Goal: Check status

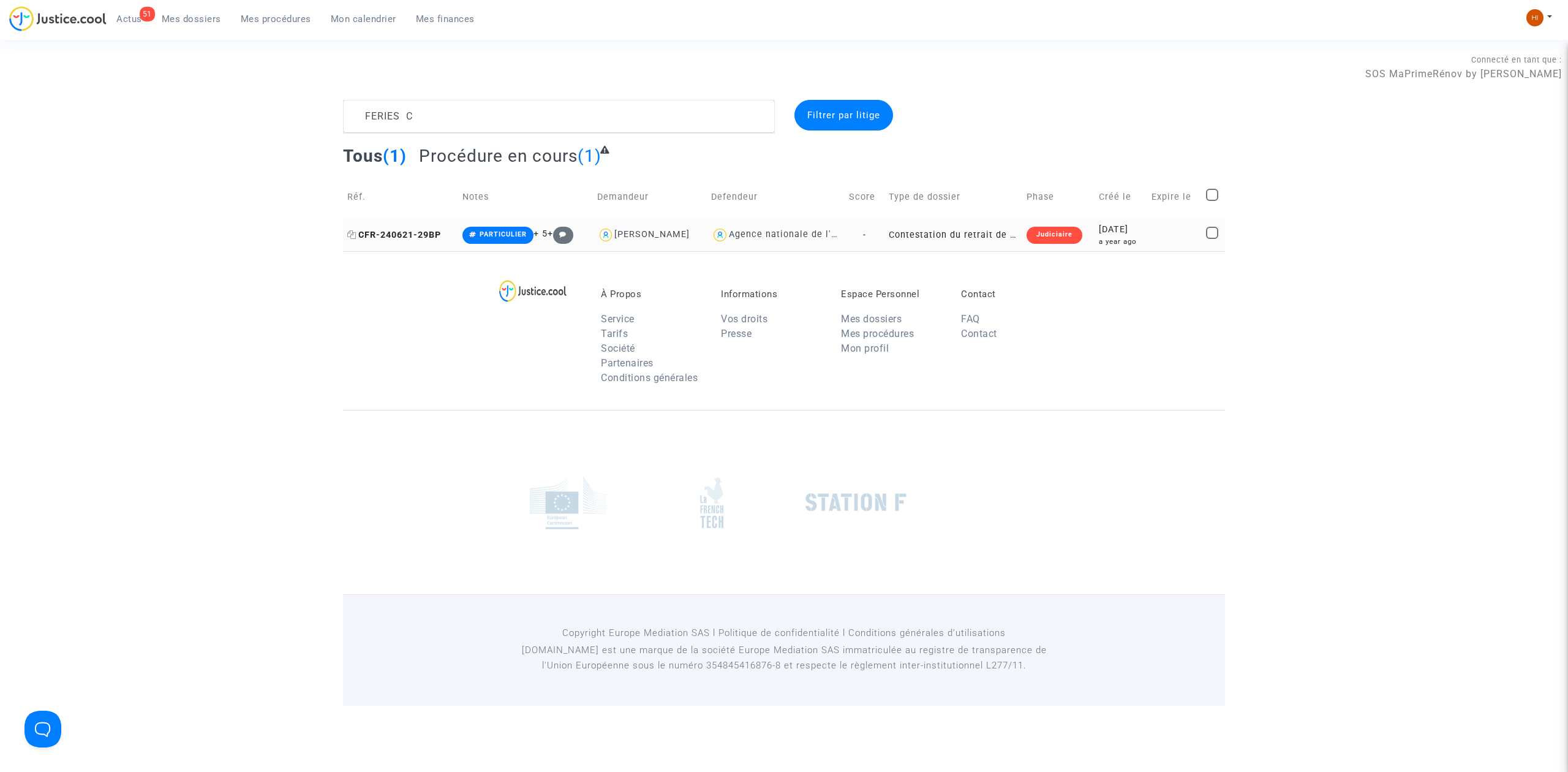
type textarea "FERIES C"
drag, startPoint x: 406, startPoint y: 231, endPoint x: 401, endPoint y: 233, distance: 5.4
click at [403, 231] on span "CFR-240621-29BP" at bounding box center [394, 234] width 93 height 10
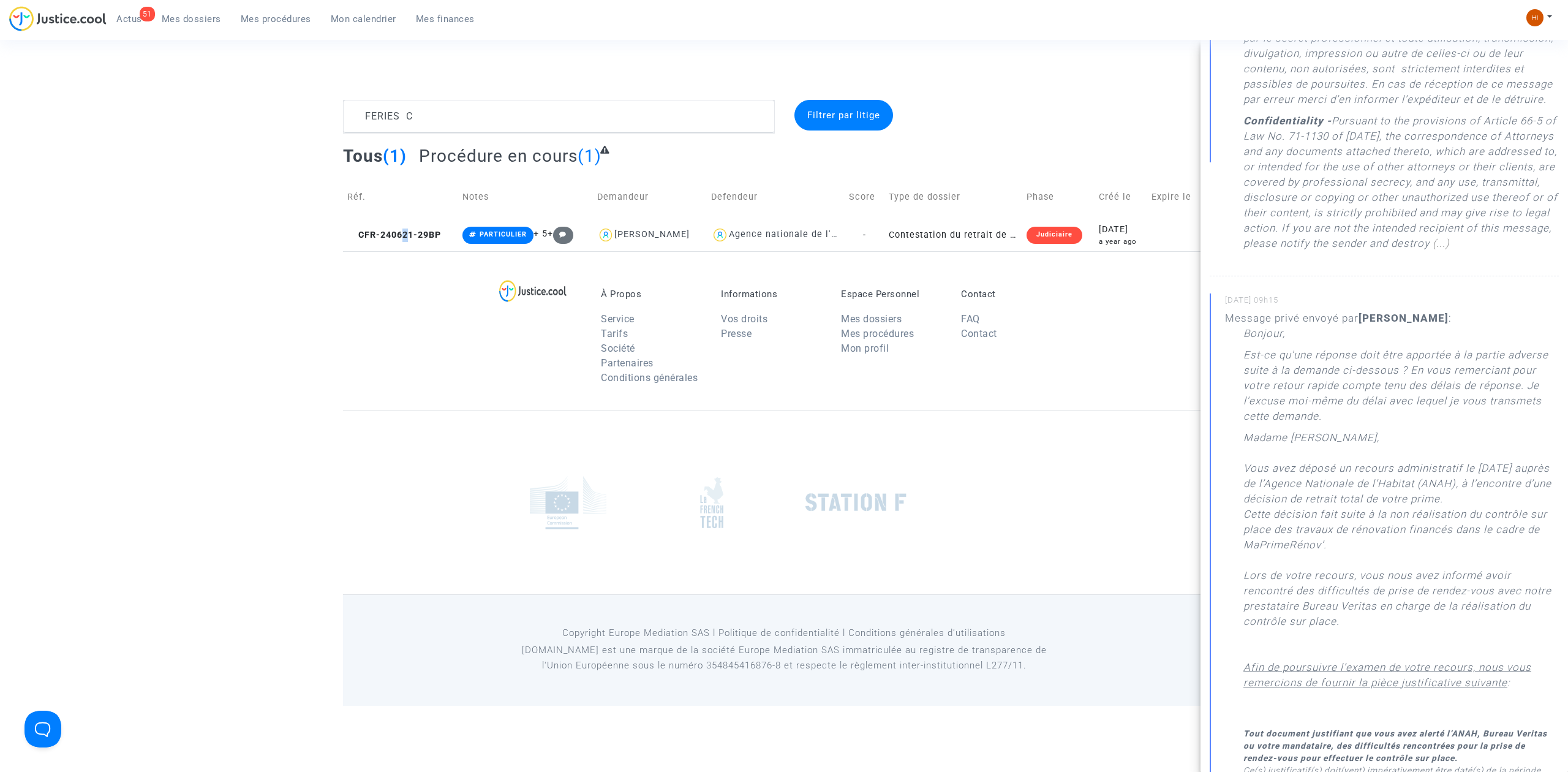
scroll to position [572, 0]
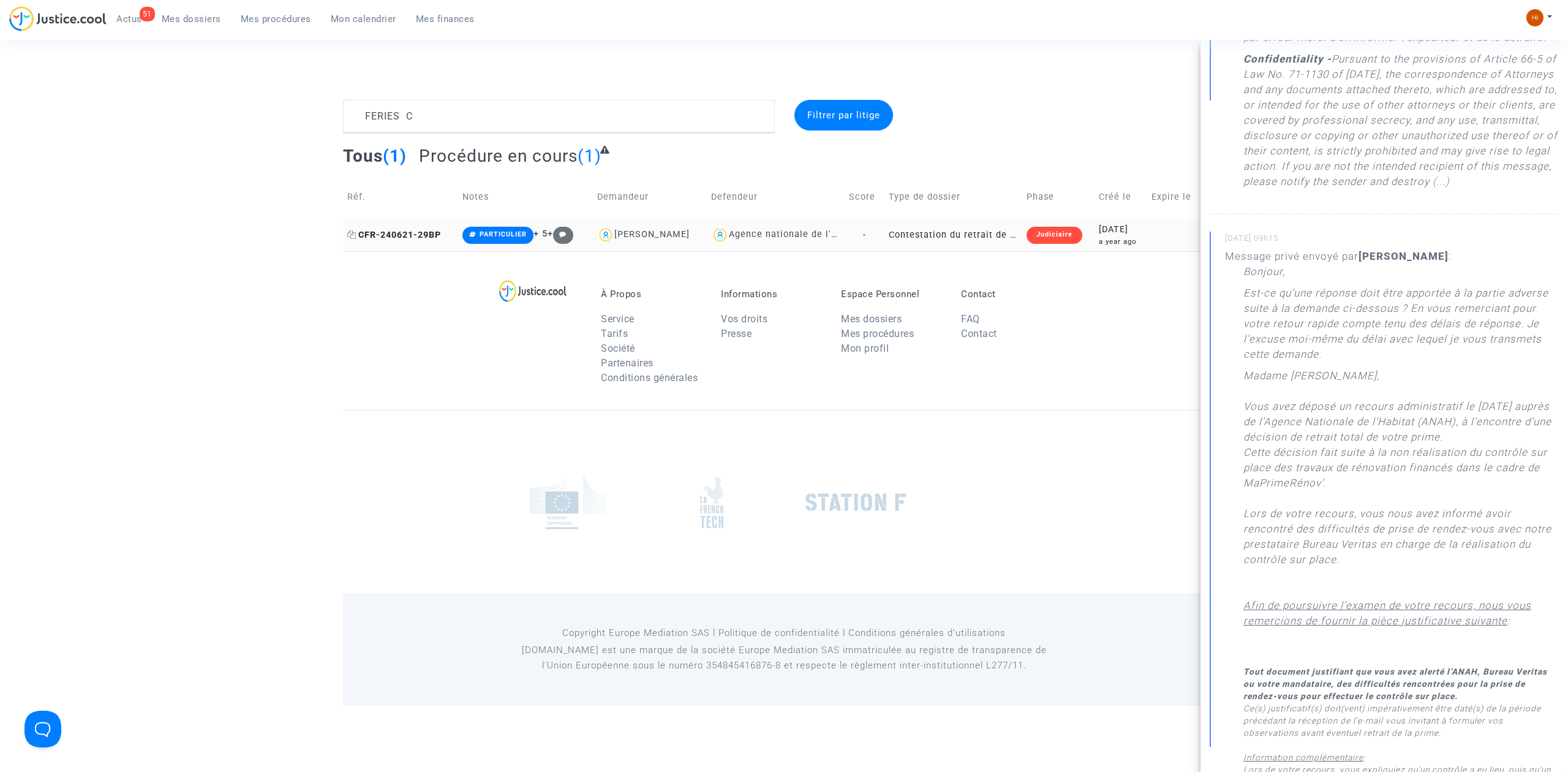
drag, startPoint x: 425, startPoint y: 235, endPoint x: 664, endPoint y: 237, distance: 239.0
click at [425, 234] on span "CFR-240621-29BP" at bounding box center [394, 234] width 93 height 10
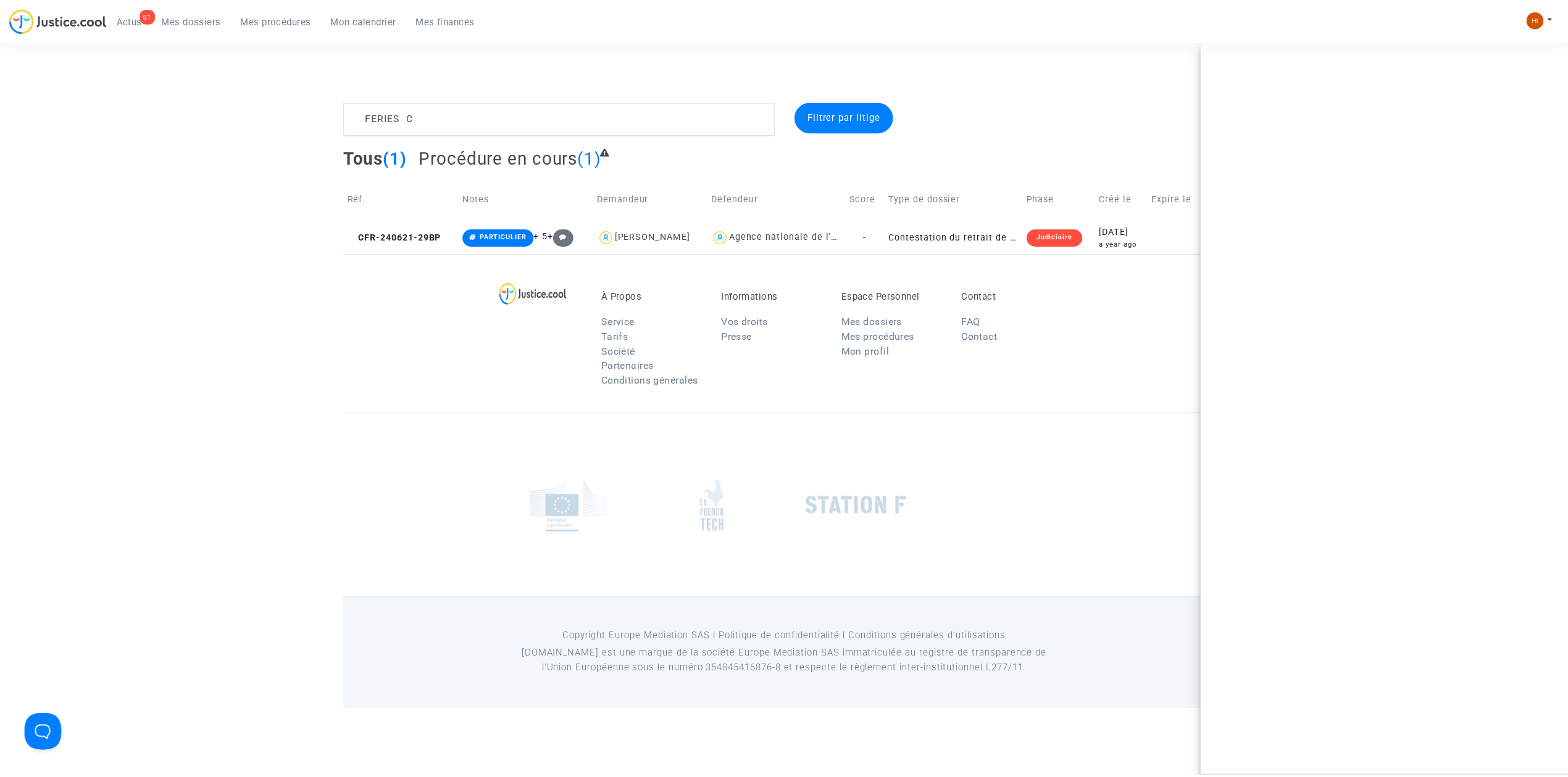
scroll to position [0, 0]
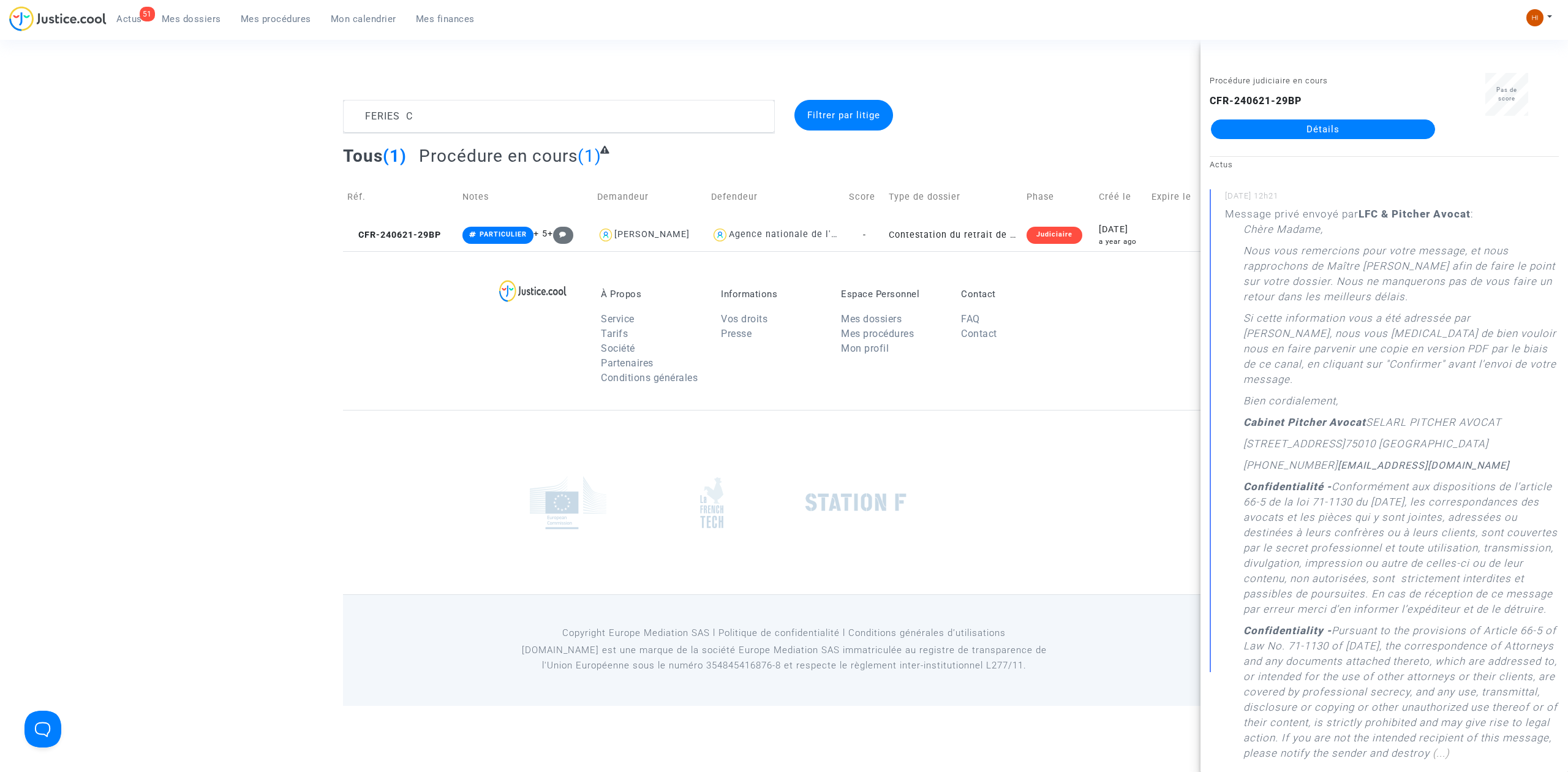
click at [1324, 131] on link "Détails" at bounding box center [1324, 129] width 224 height 19
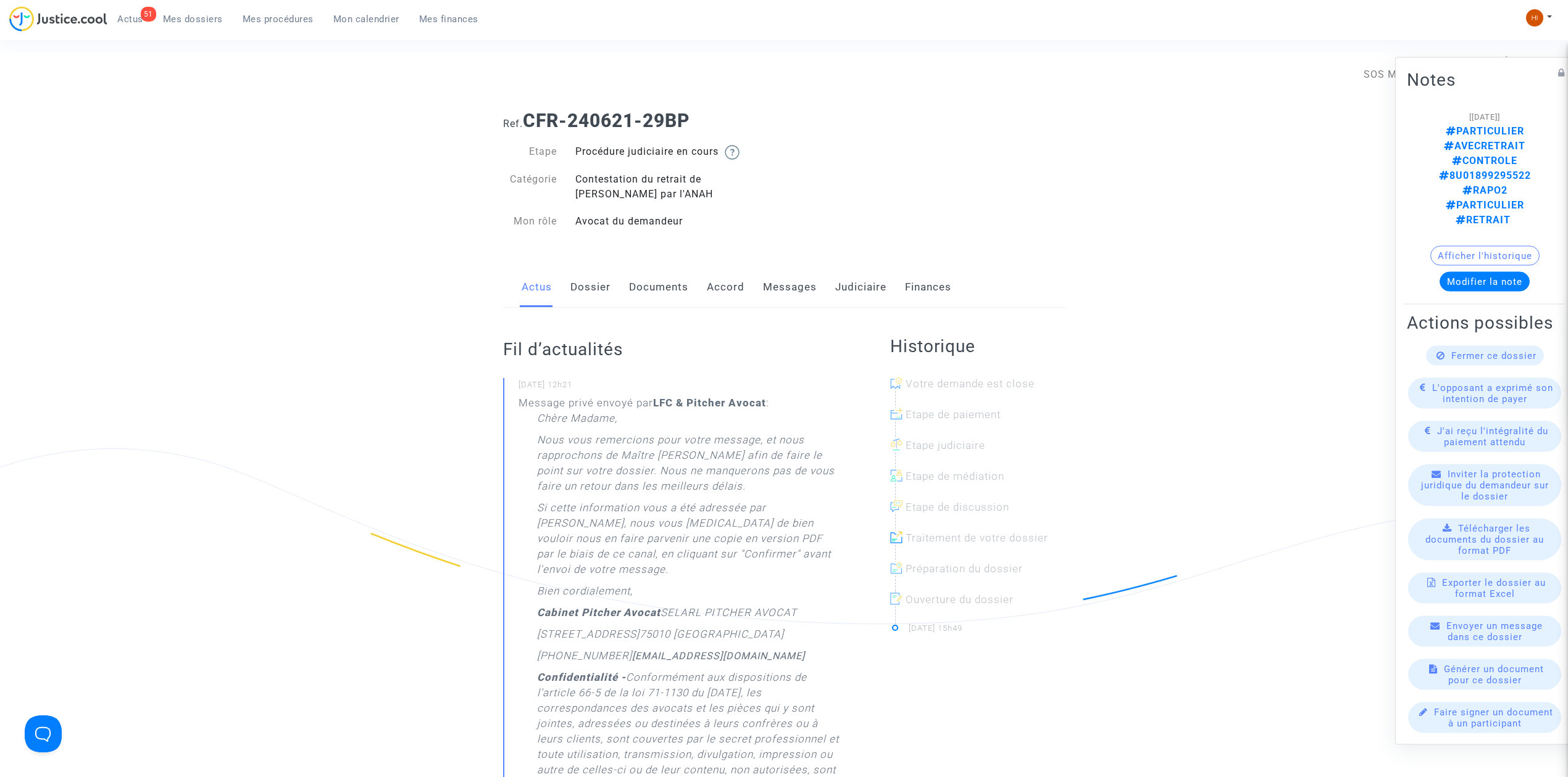
click at [591, 297] on link "Dossier" at bounding box center [590, 288] width 40 height 41
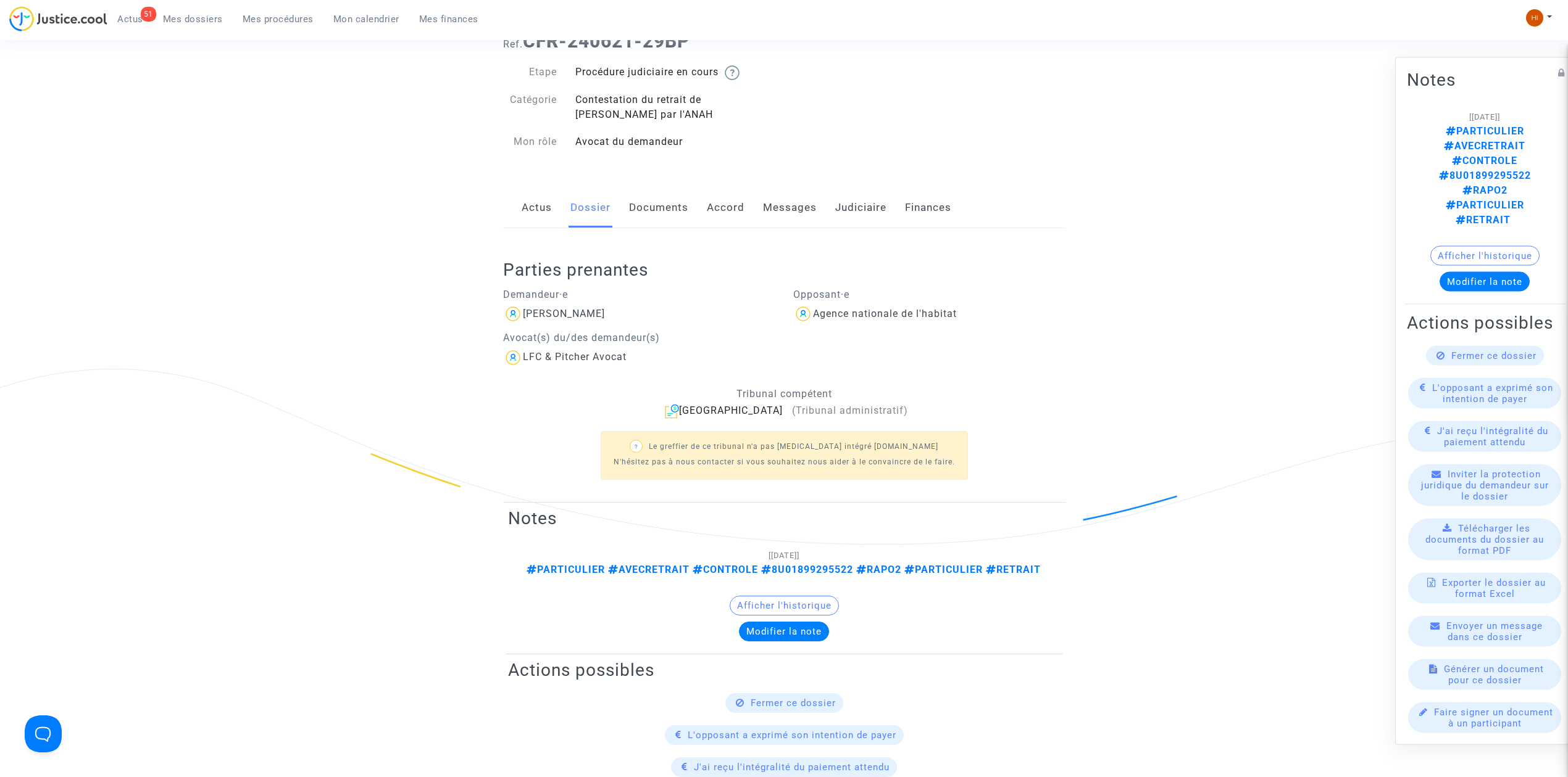
scroll to position [82, 0]
click at [653, 202] on link "Documents" at bounding box center [659, 205] width 60 height 41
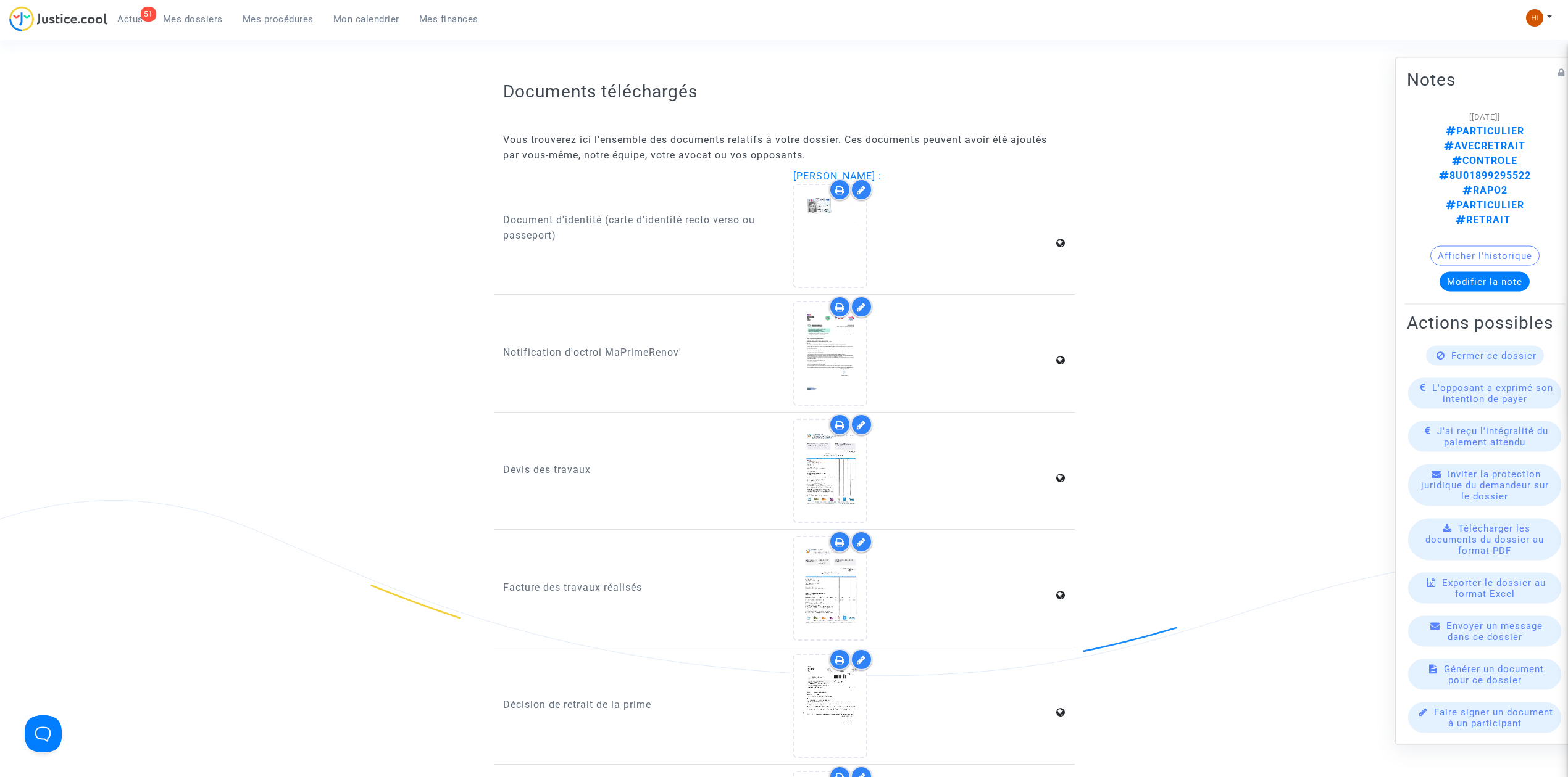
scroll to position [822, 0]
click at [835, 459] on icon at bounding box center [830, 469] width 40 height 39
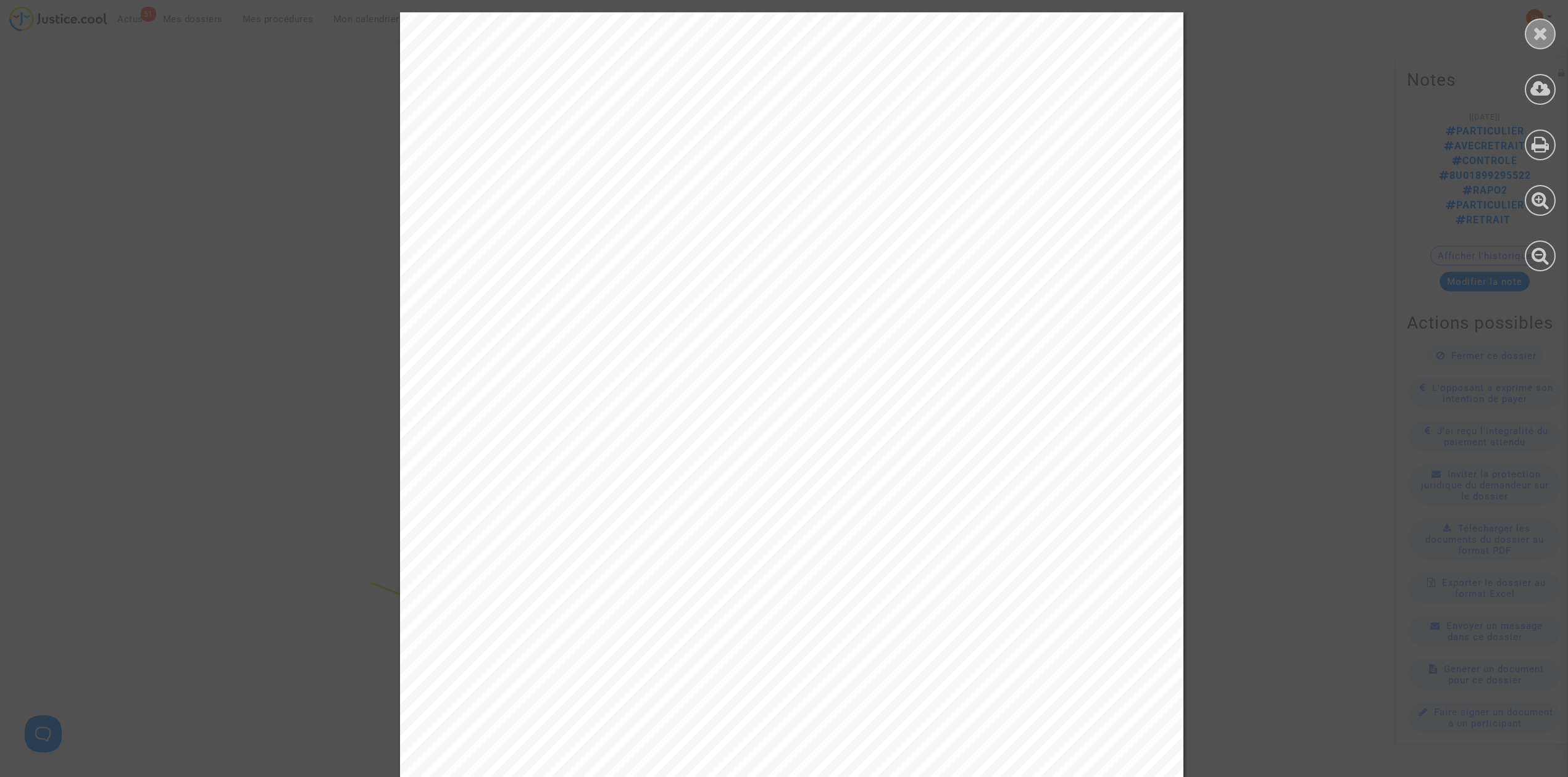
click at [1538, 40] on icon at bounding box center [1541, 34] width 16 height 19
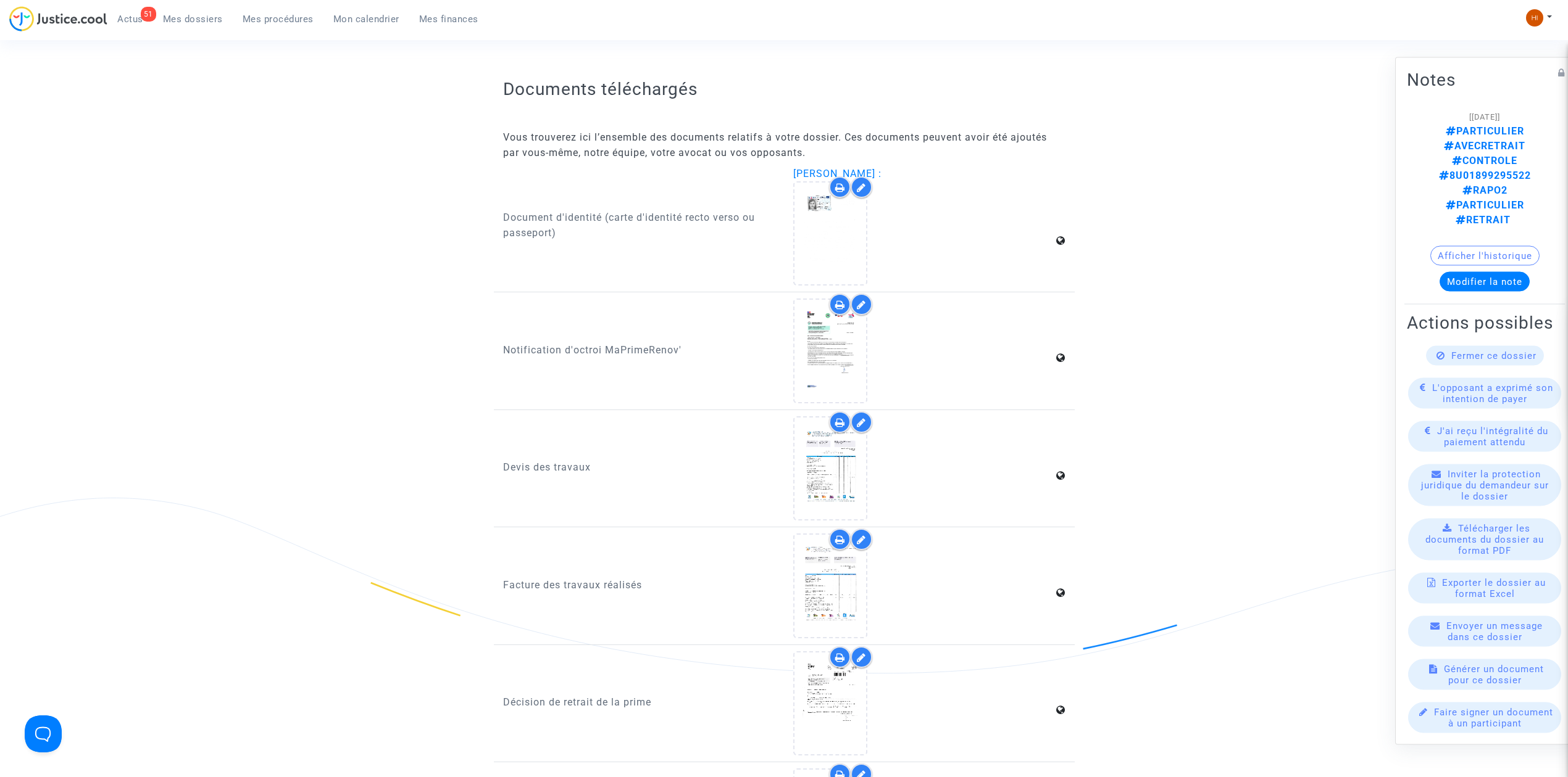
click at [398, 253] on ng-component "Ref. CFR-240621-29BP Etape Procédure judiciaire en cours Catégorie Contestation…" at bounding box center [784, 184] width 889 height 1813
click at [825, 473] on icon at bounding box center [830, 469] width 40 height 39
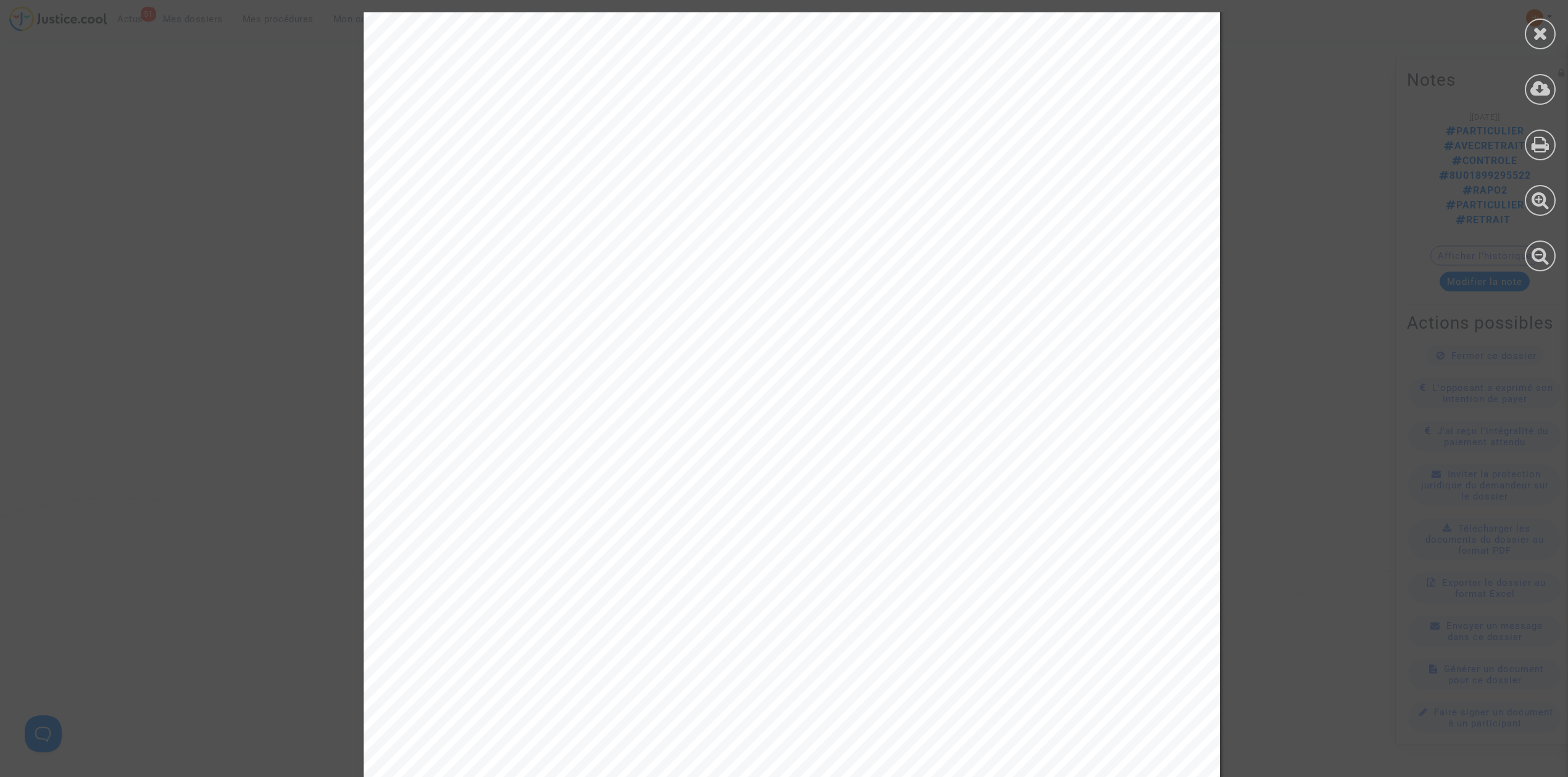
scroll to position [5928, 0]
click at [1541, 25] on icon at bounding box center [1541, 34] width 16 height 19
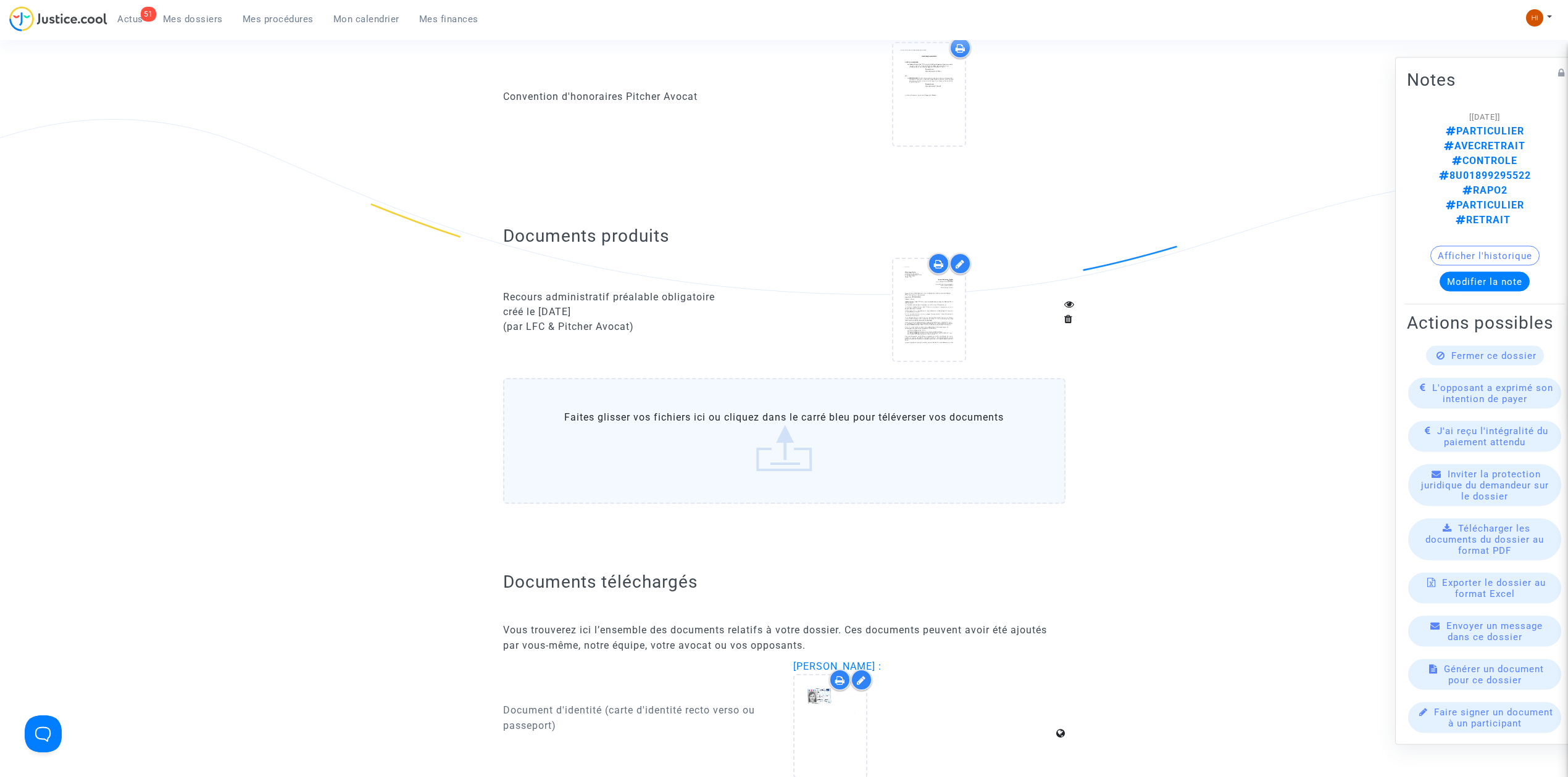
scroll to position [0, 0]
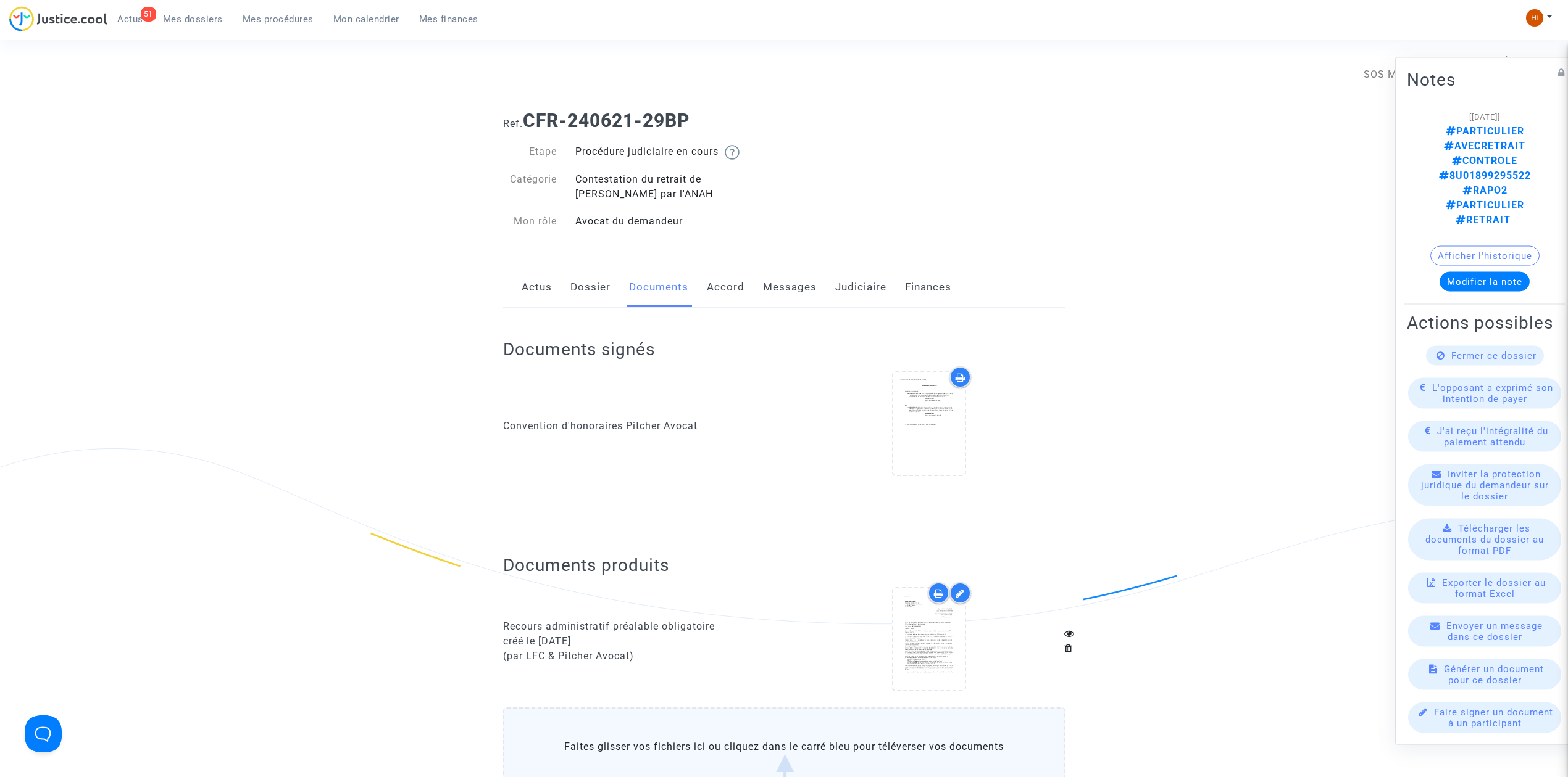
click at [588, 292] on link "Dossier" at bounding box center [590, 288] width 40 height 41
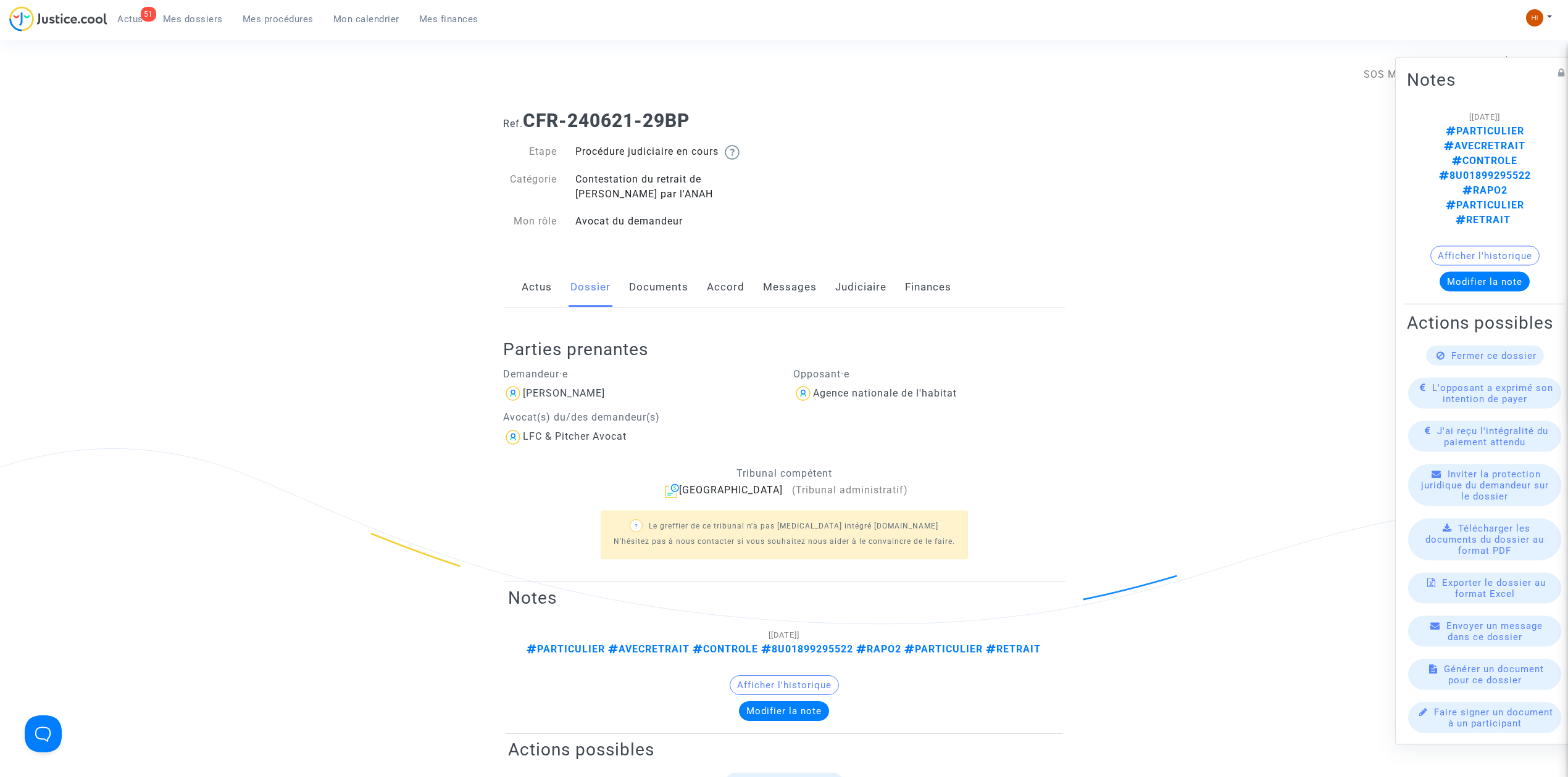
click at [532, 282] on link "Actus" at bounding box center [537, 288] width 31 height 41
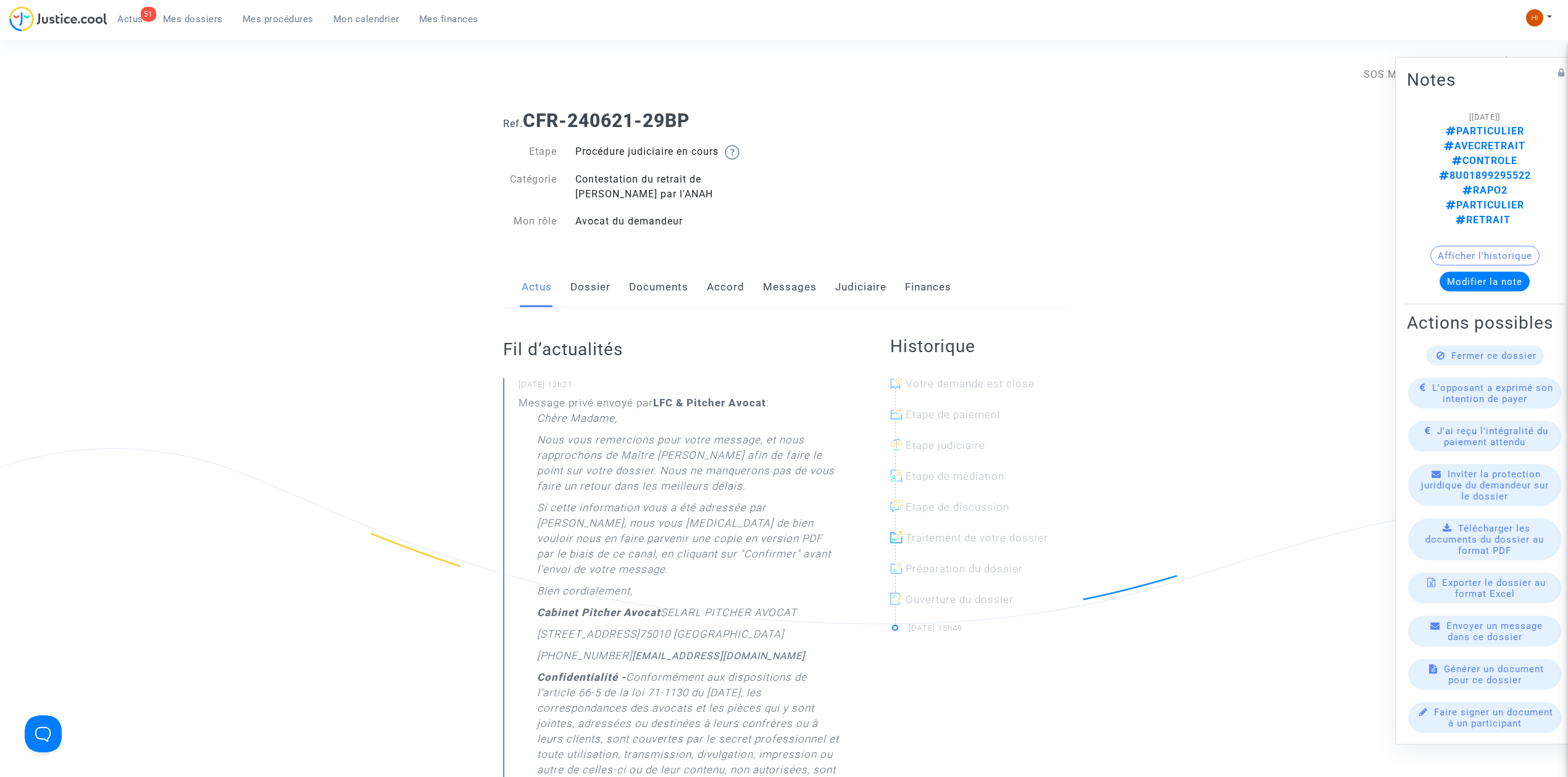
click at [573, 289] on link "Dossier" at bounding box center [590, 288] width 40 height 41
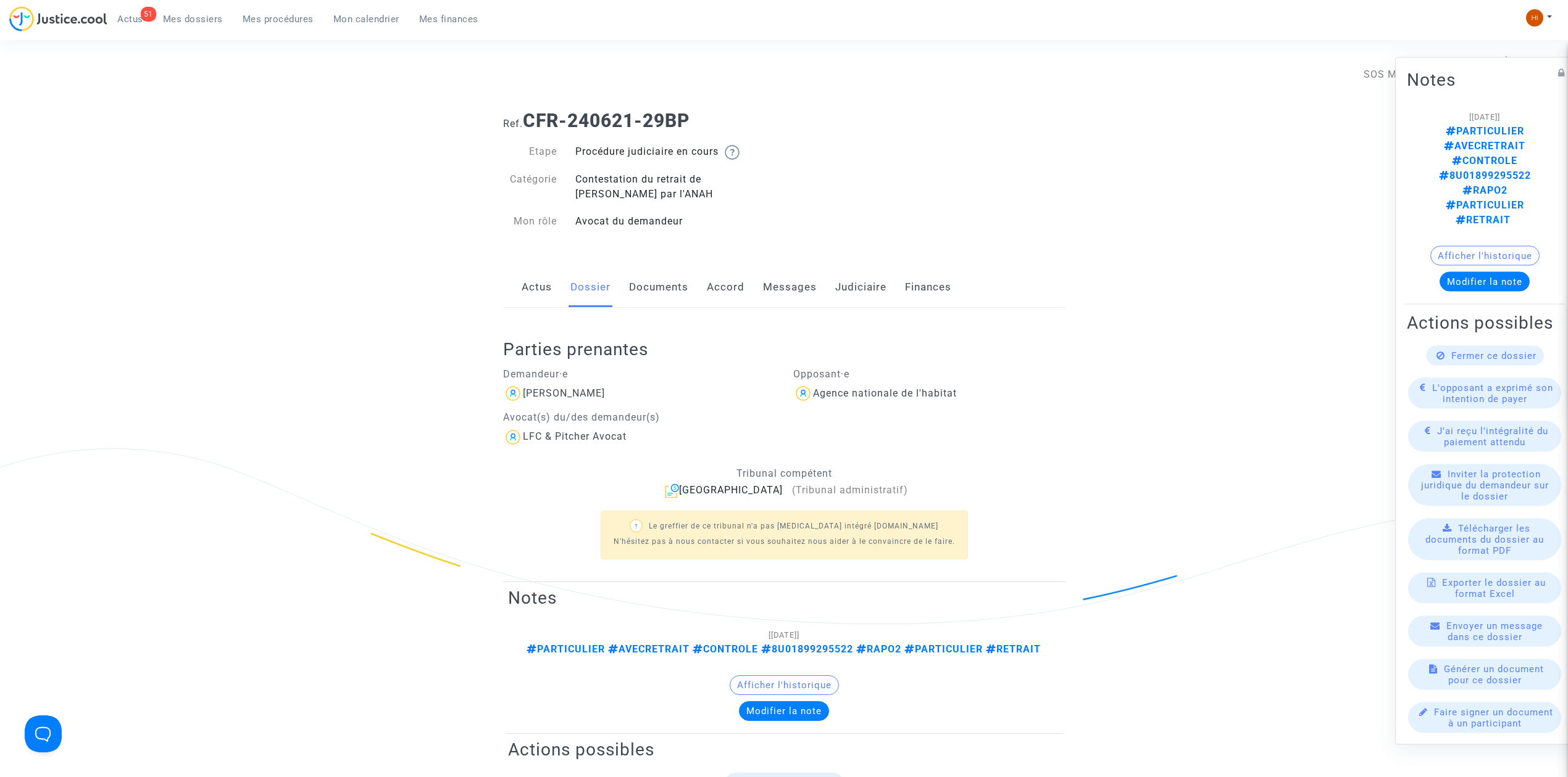
click at [517, 289] on div "Actus Dossier Documents Accord Messages Judiciaire Finances" at bounding box center [784, 288] width 562 height 42
click at [542, 291] on link "Actus" at bounding box center [537, 288] width 31 height 41
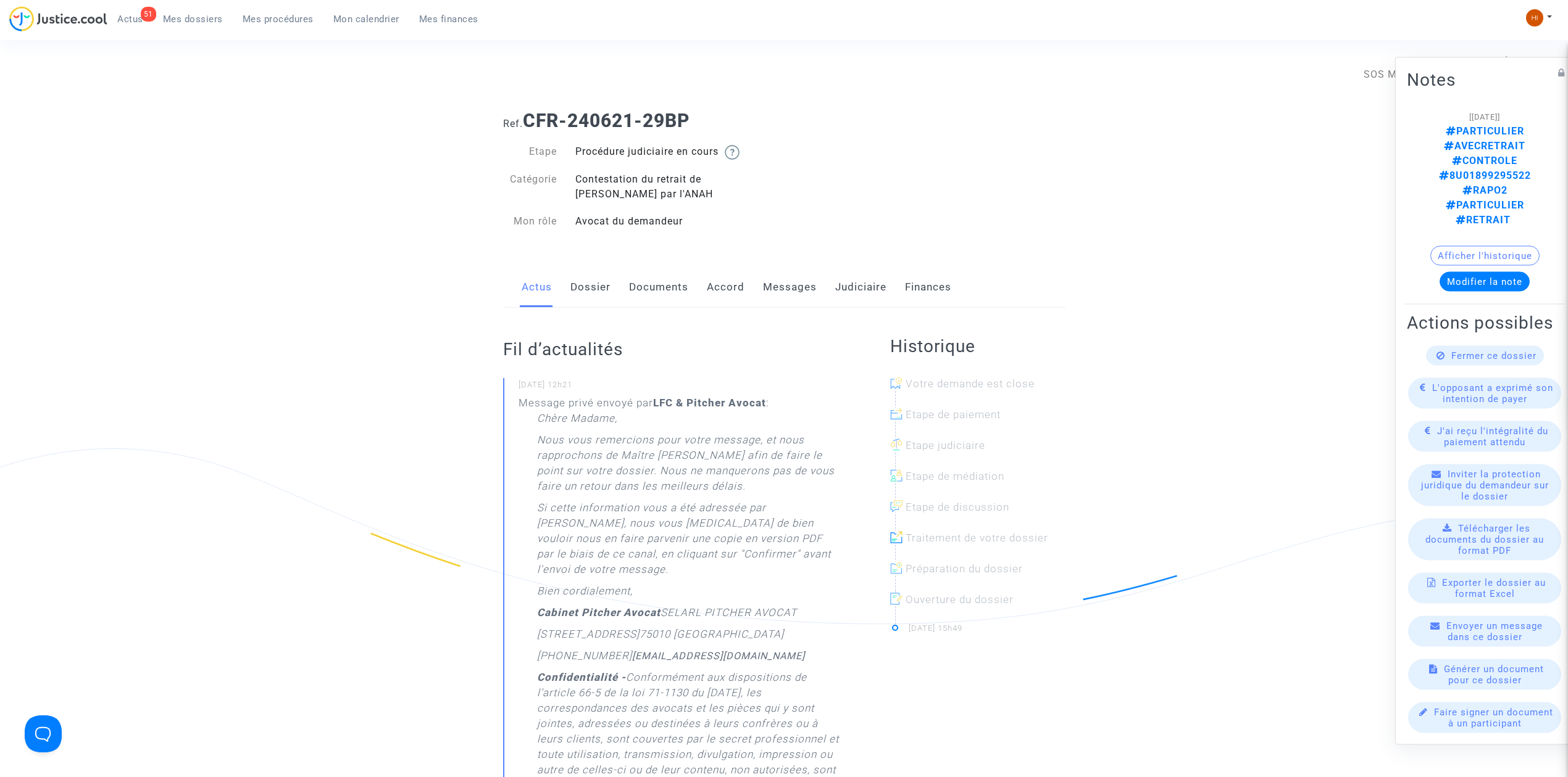
click at [596, 292] on link "Dossier" at bounding box center [590, 288] width 40 height 41
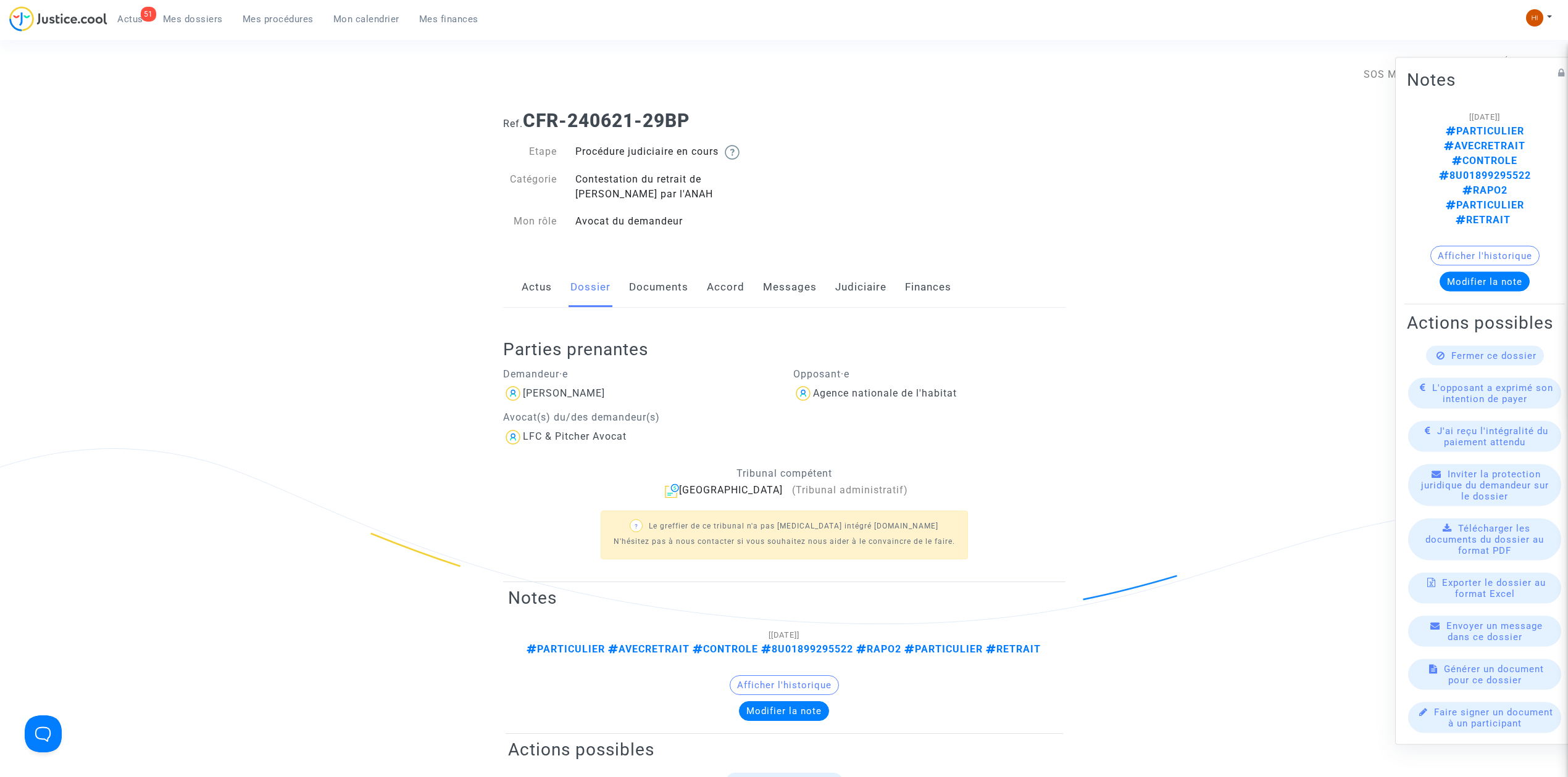
click at [642, 285] on link "Documents" at bounding box center [659, 288] width 60 height 41
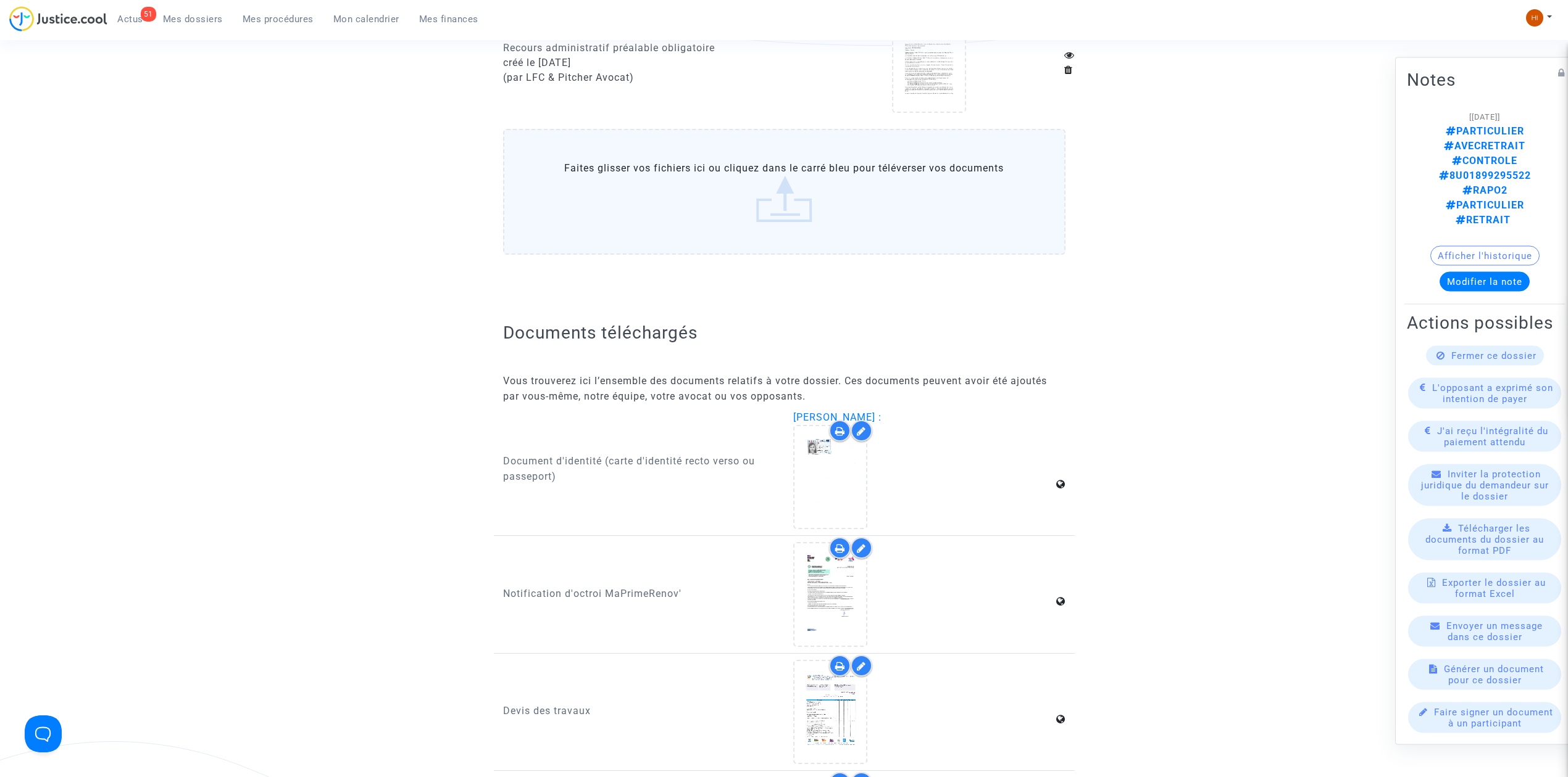
scroll to position [740, 0]
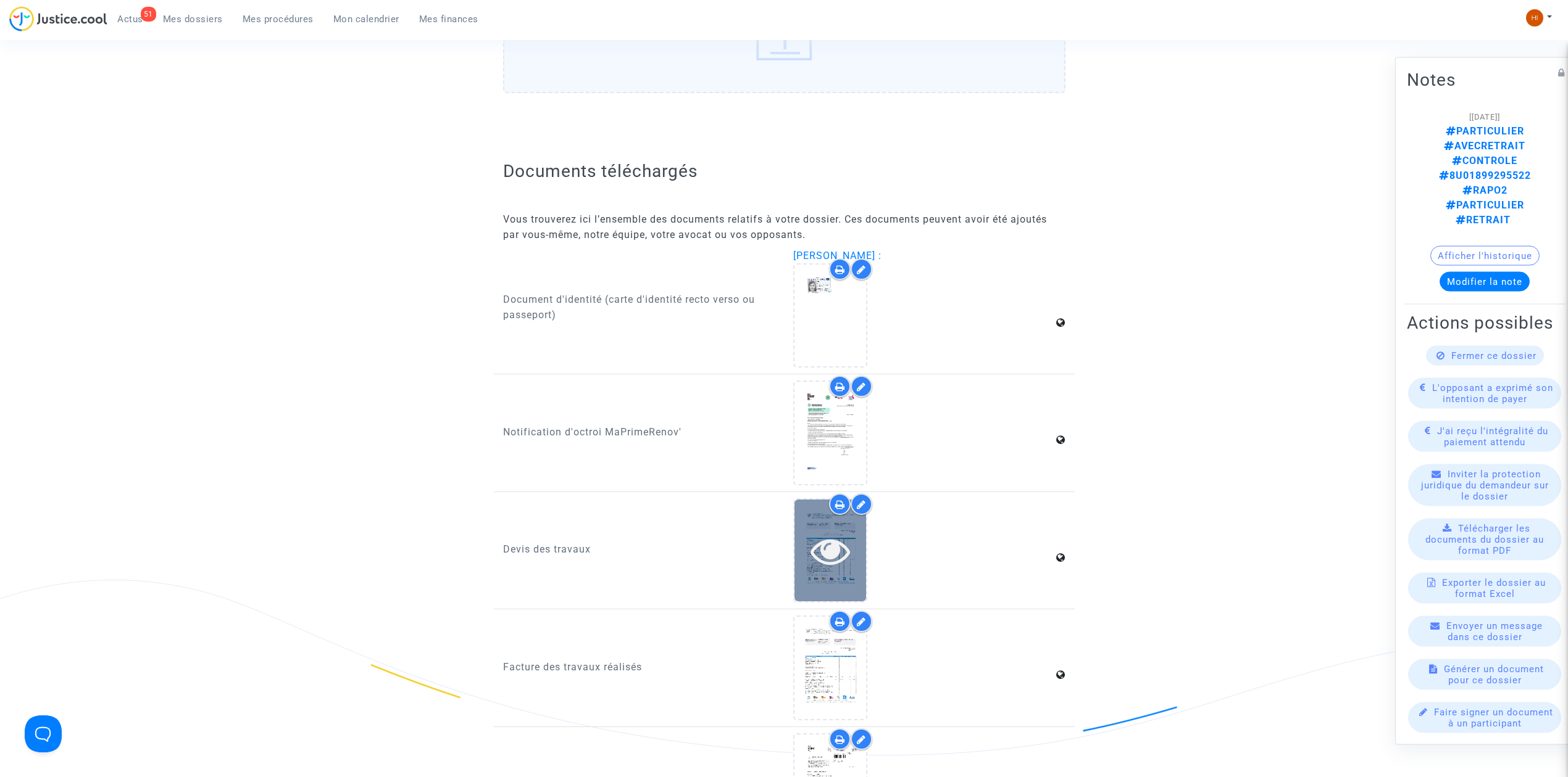
click at [828, 543] on icon at bounding box center [830, 550] width 40 height 39
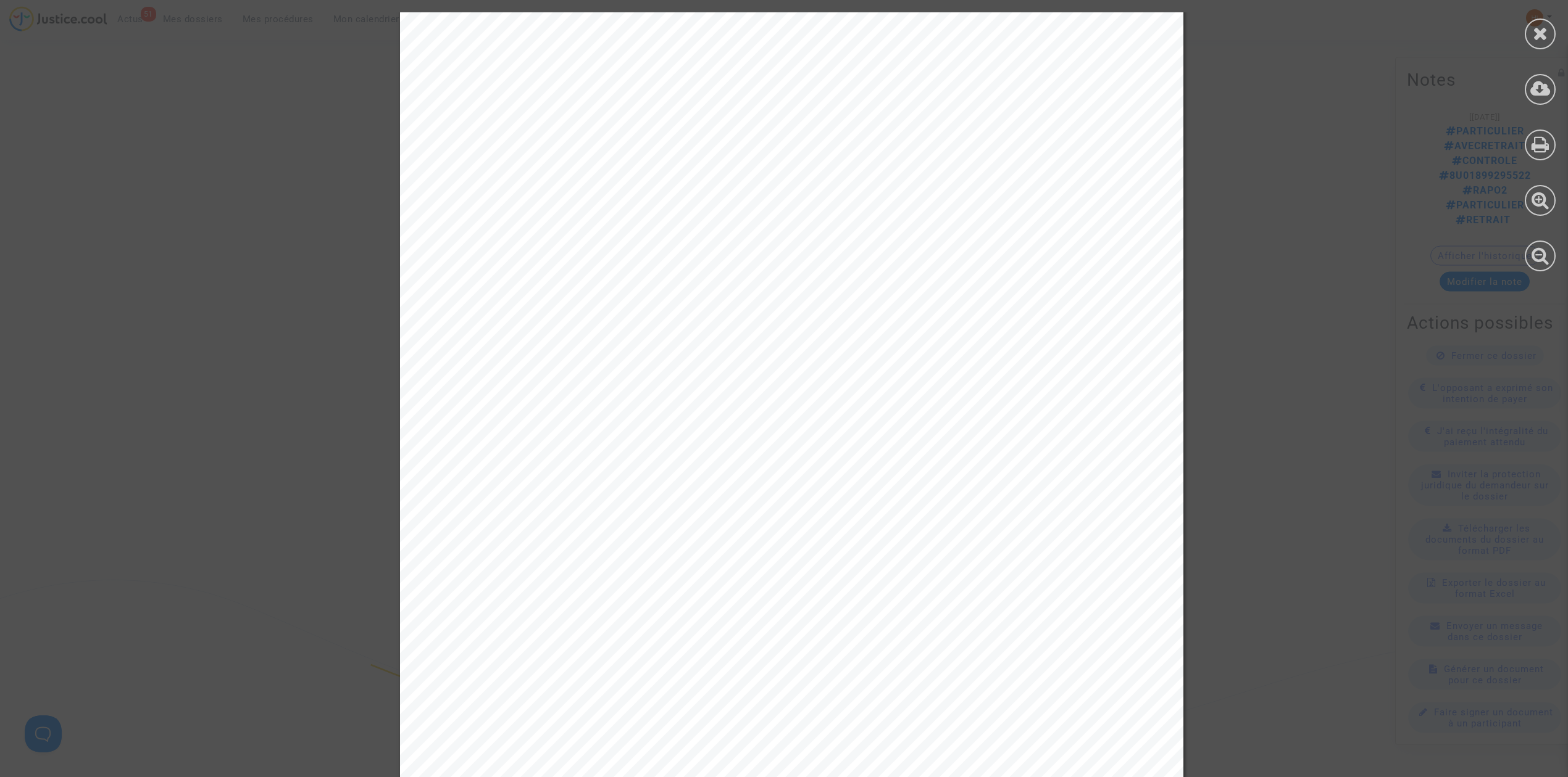
scroll to position [2385, 0]
click at [1541, 11] on div at bounding box center [1540, 142] width 56 height 284
click at [1536, 31] on icon at bounding box center [1541, 34] width 16 height 19
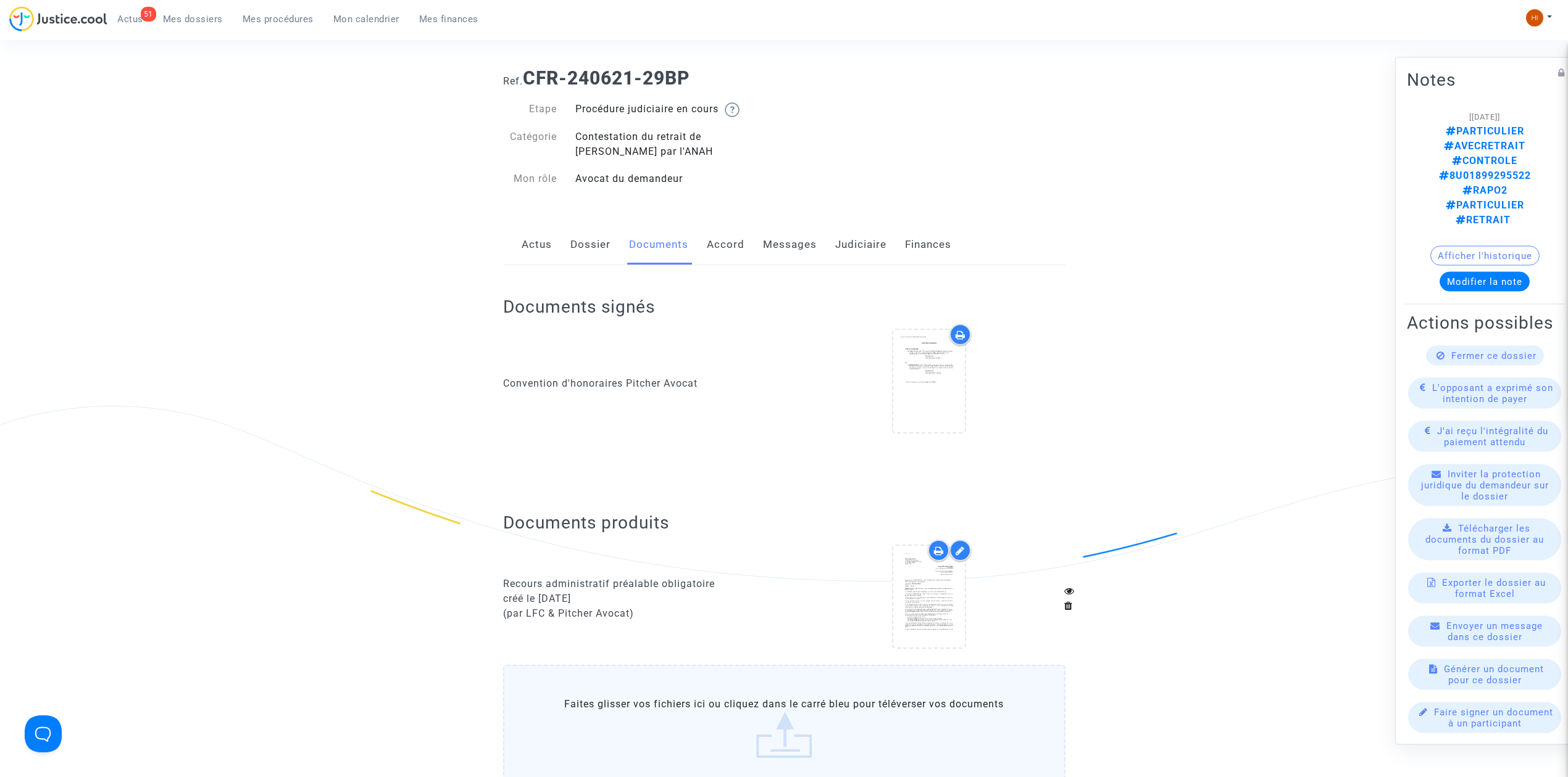
scroll to position [0, 0]
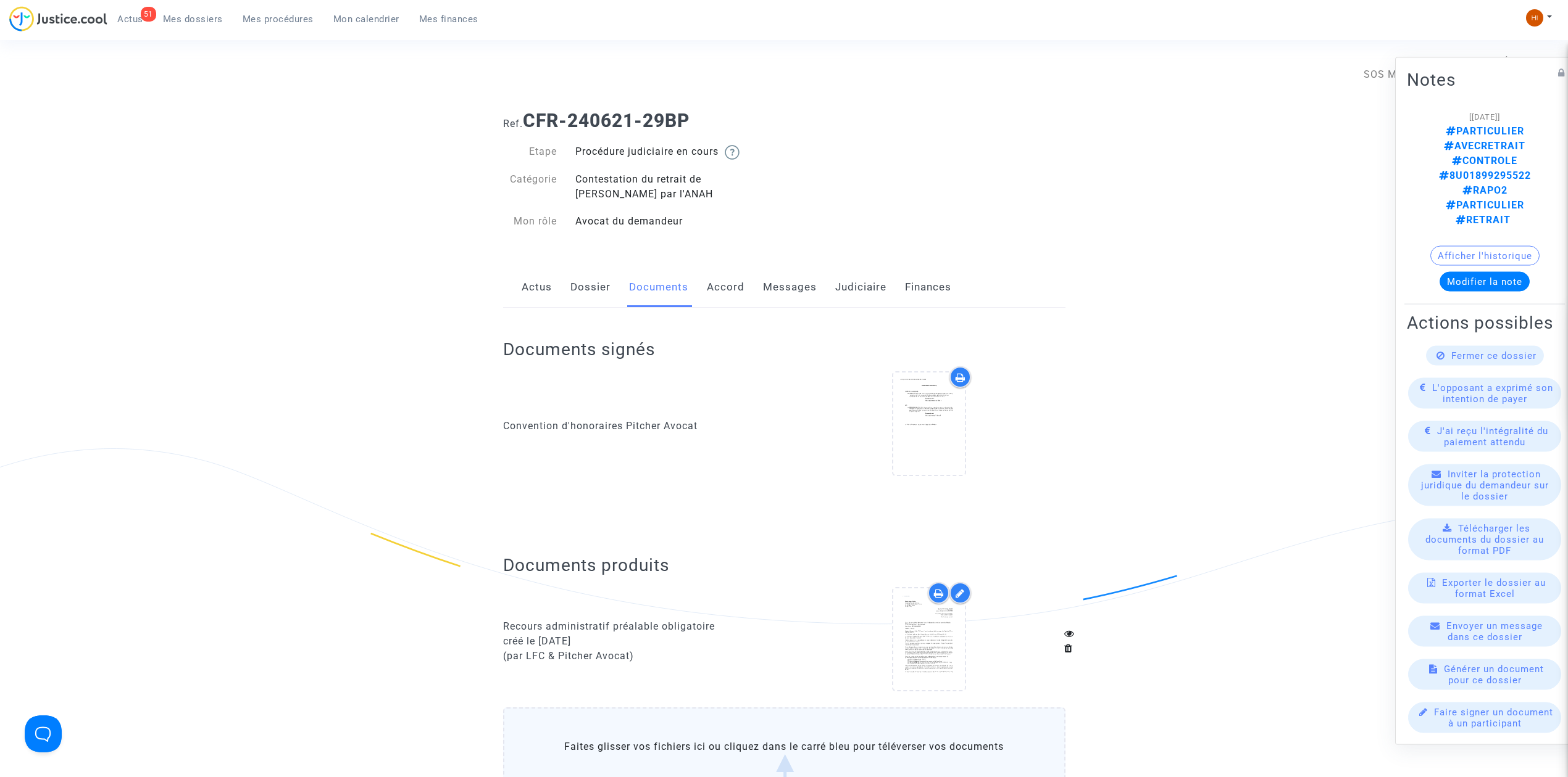
click at [588, 290] on link "Dossier" at bounding box center [590, 288] width 40 height 41
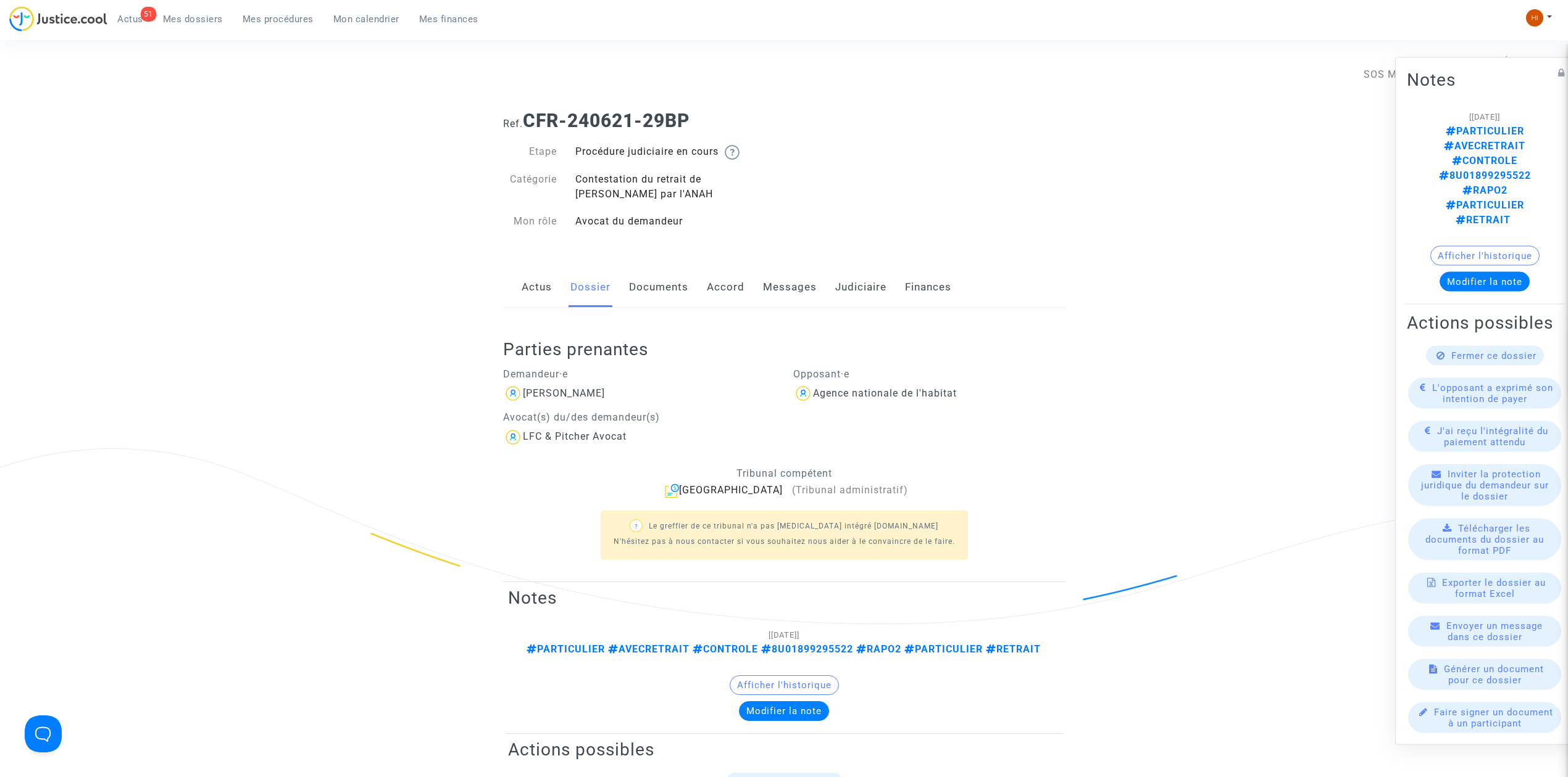
click at [537, 288] on link "Actus" at bounding box center [537, 288] width 31 height 41
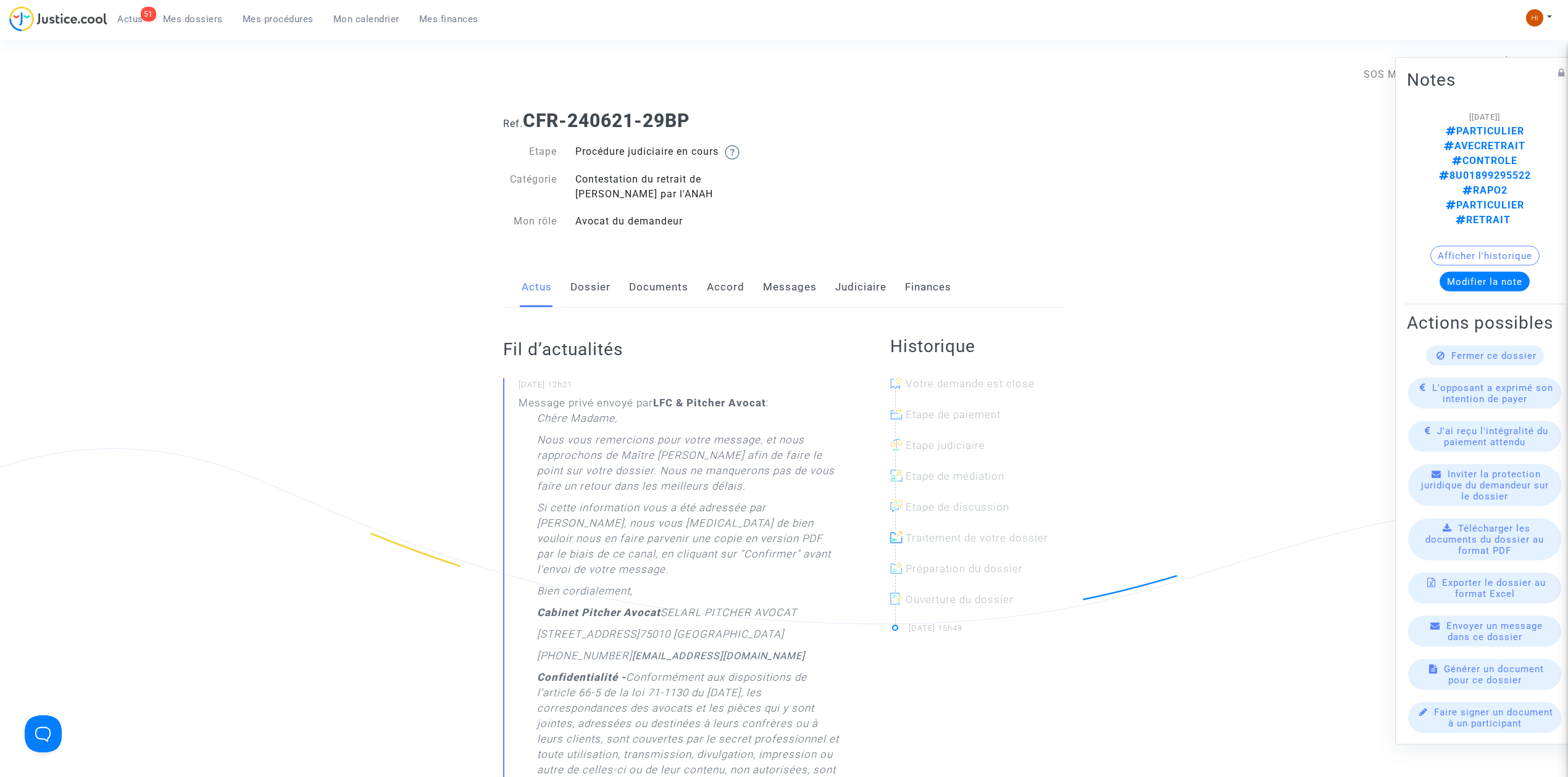
click at [586, 292] on link "Dossier" at bounding box center [590, 288] width 40 height 41
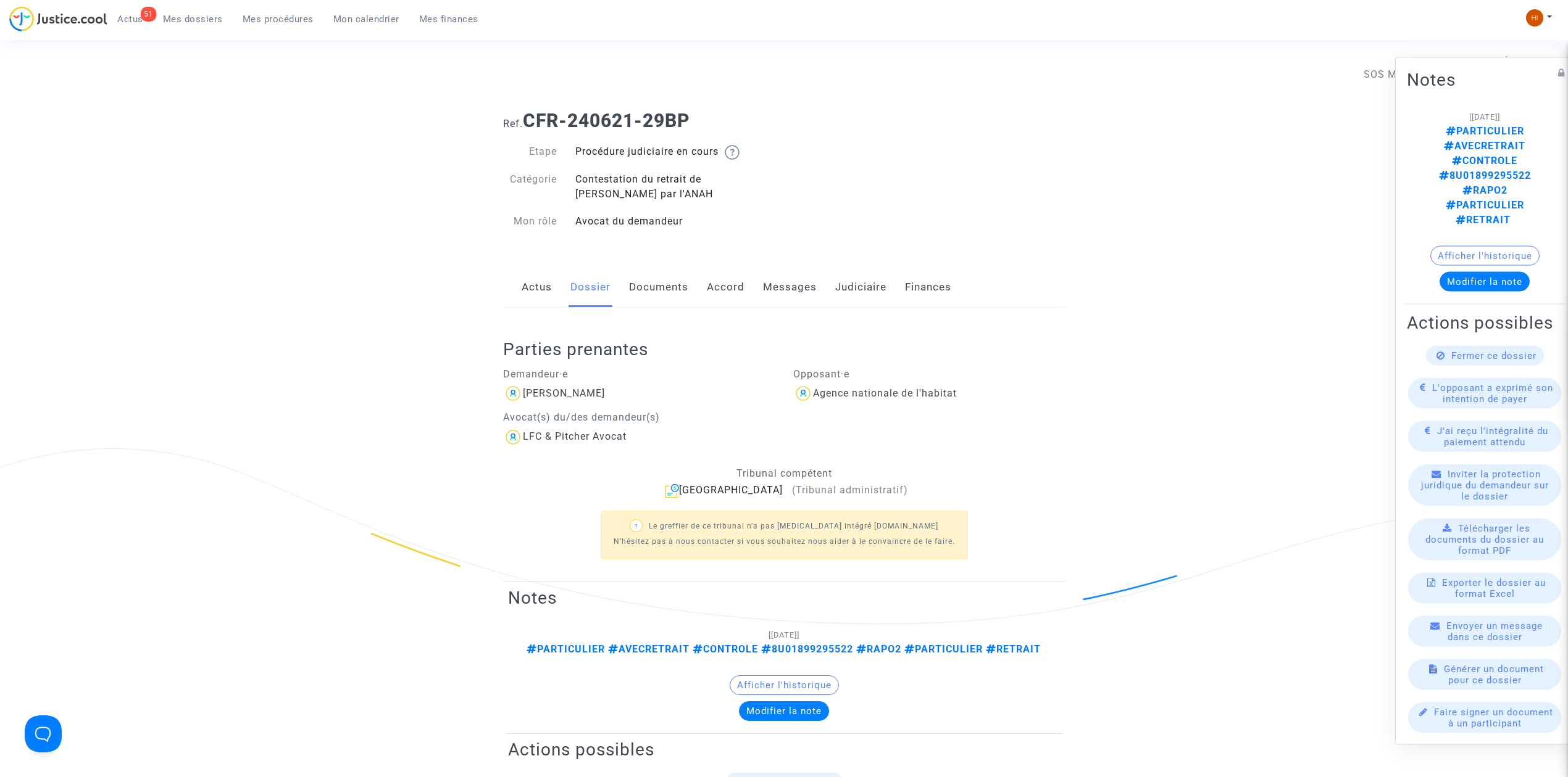
click at [519, 292] on div "Actus Dossier Documents Accord Messages Judiciaire Finances" at bounding box center [784, 288] width 562 height 42
click at [532, 290] on link "Actus" at bounding box center [537, 288] width 31 height 41
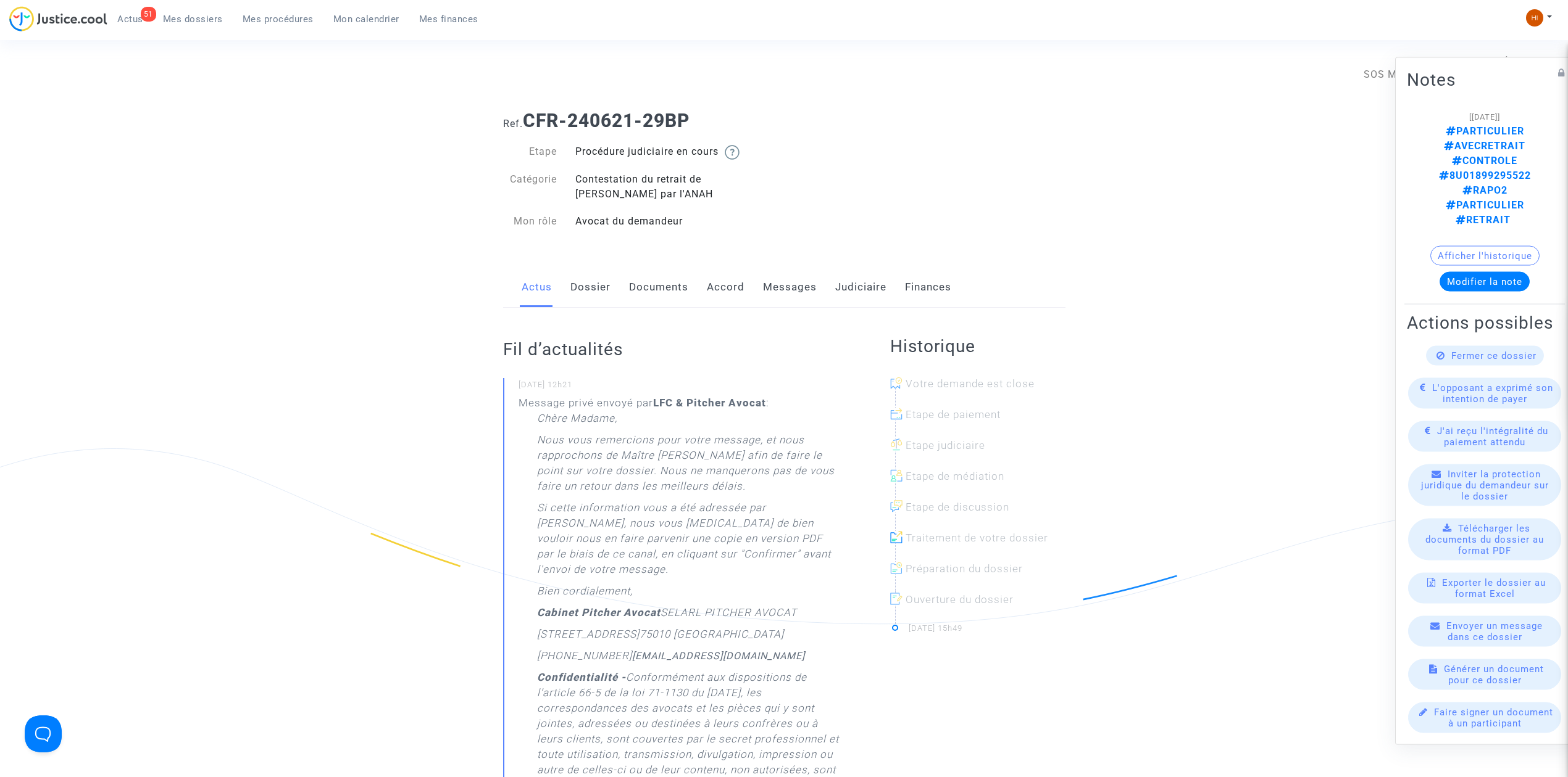
click at [611, 282] on div "Actus Dossier Documents Accord Messages Judiciaire Finances" at bounding box center [784, 288] width 562 height 42
click at [602, 287] on link "Dossier" at bounding box center [590, 288] width 40 height 41
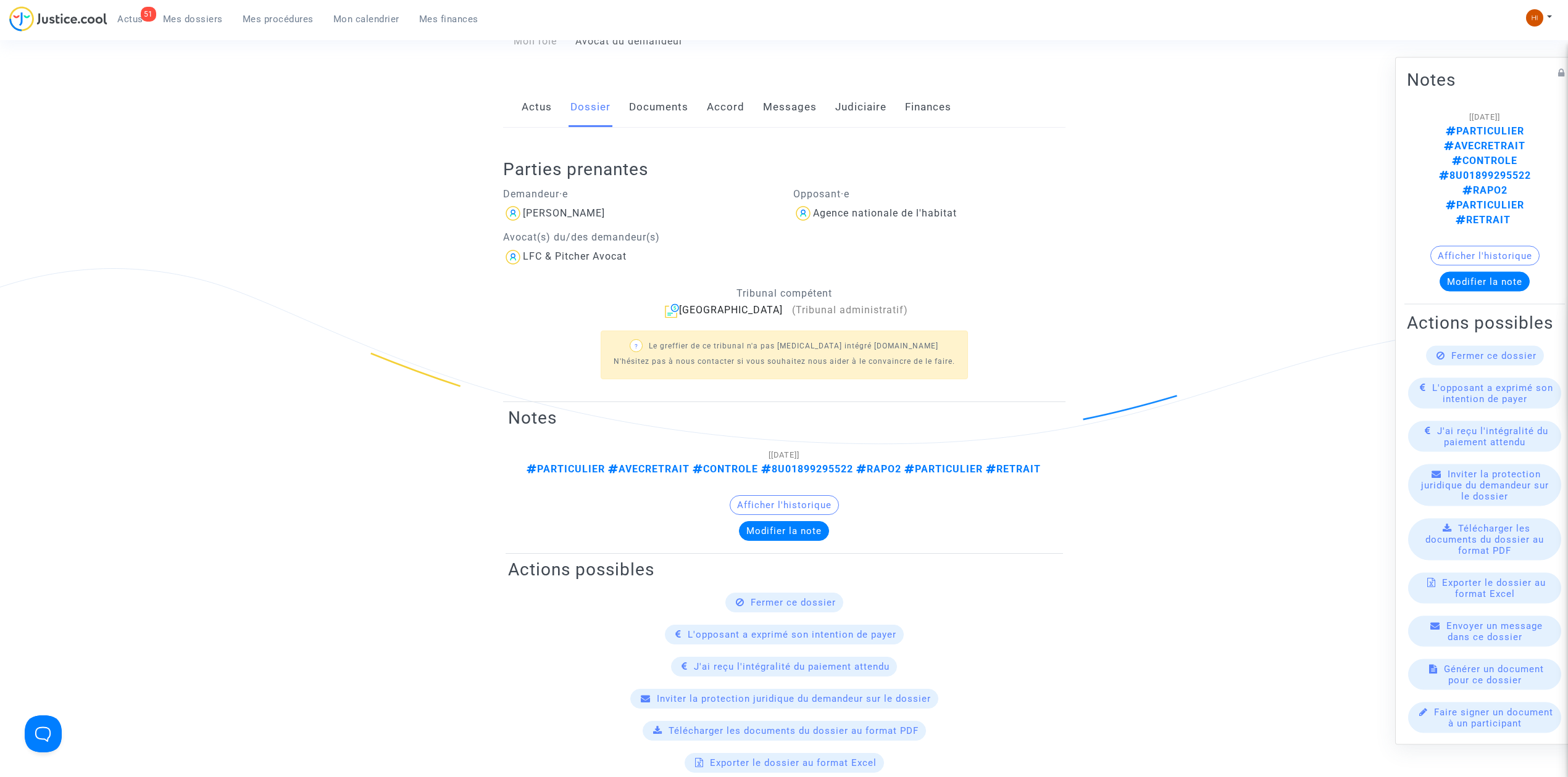
scroll to position [247, 0]
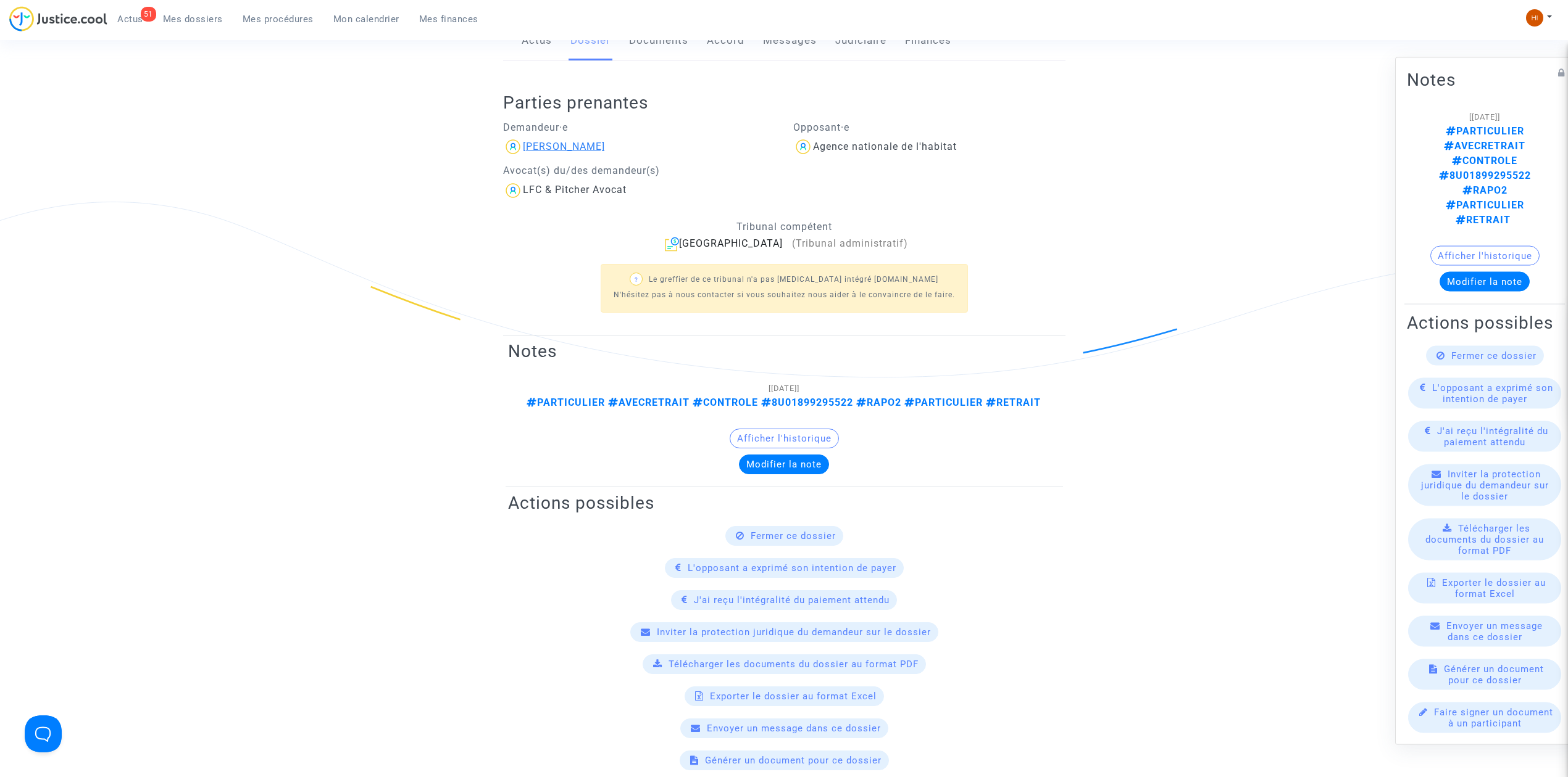
click at [570, 143] on div "Célia FERIES" at bounding box center [563, 146] width 82 height 12
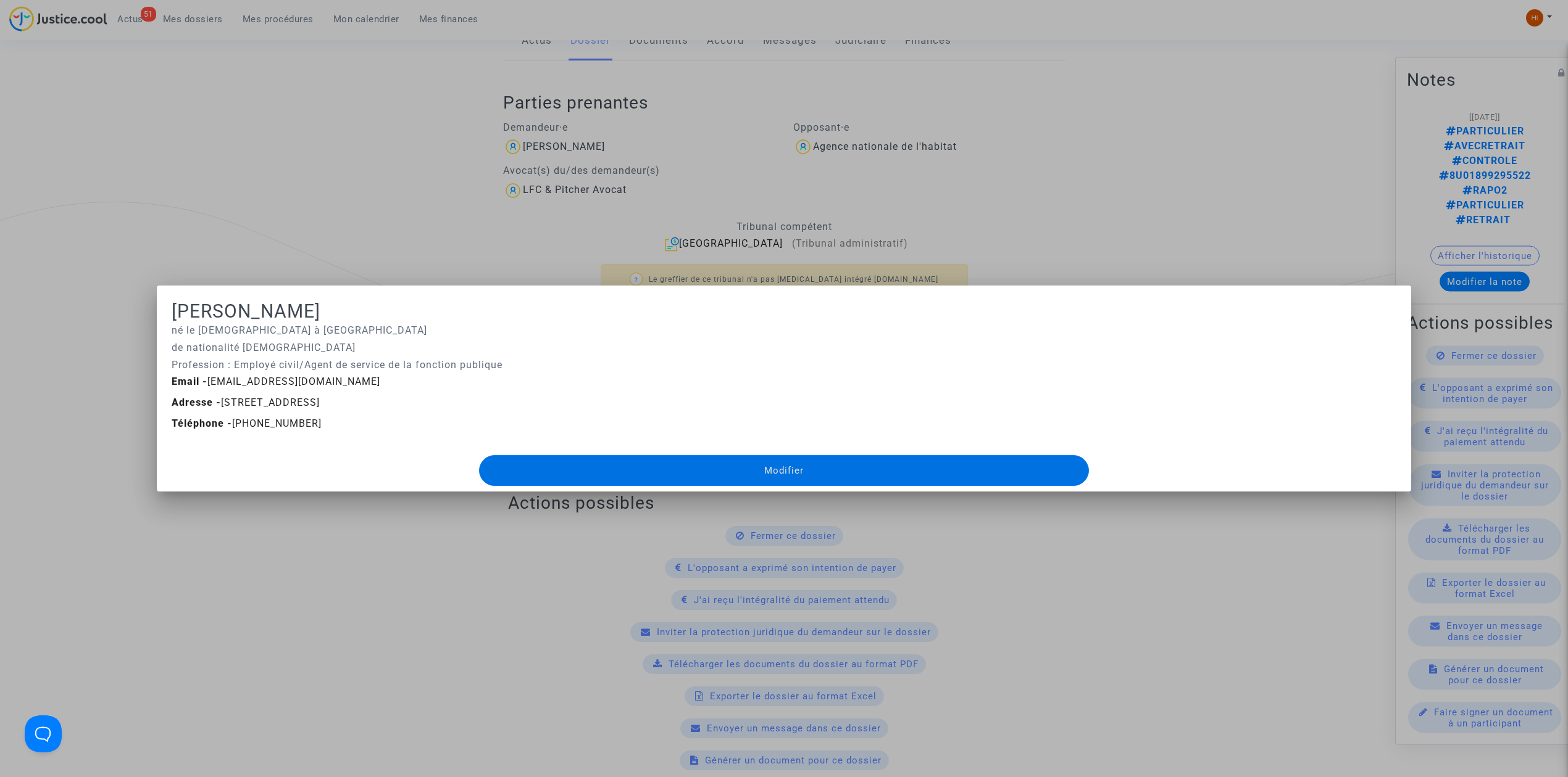
click at [195, 138] on div at bounding box center [784, 388] width 1568 height 777
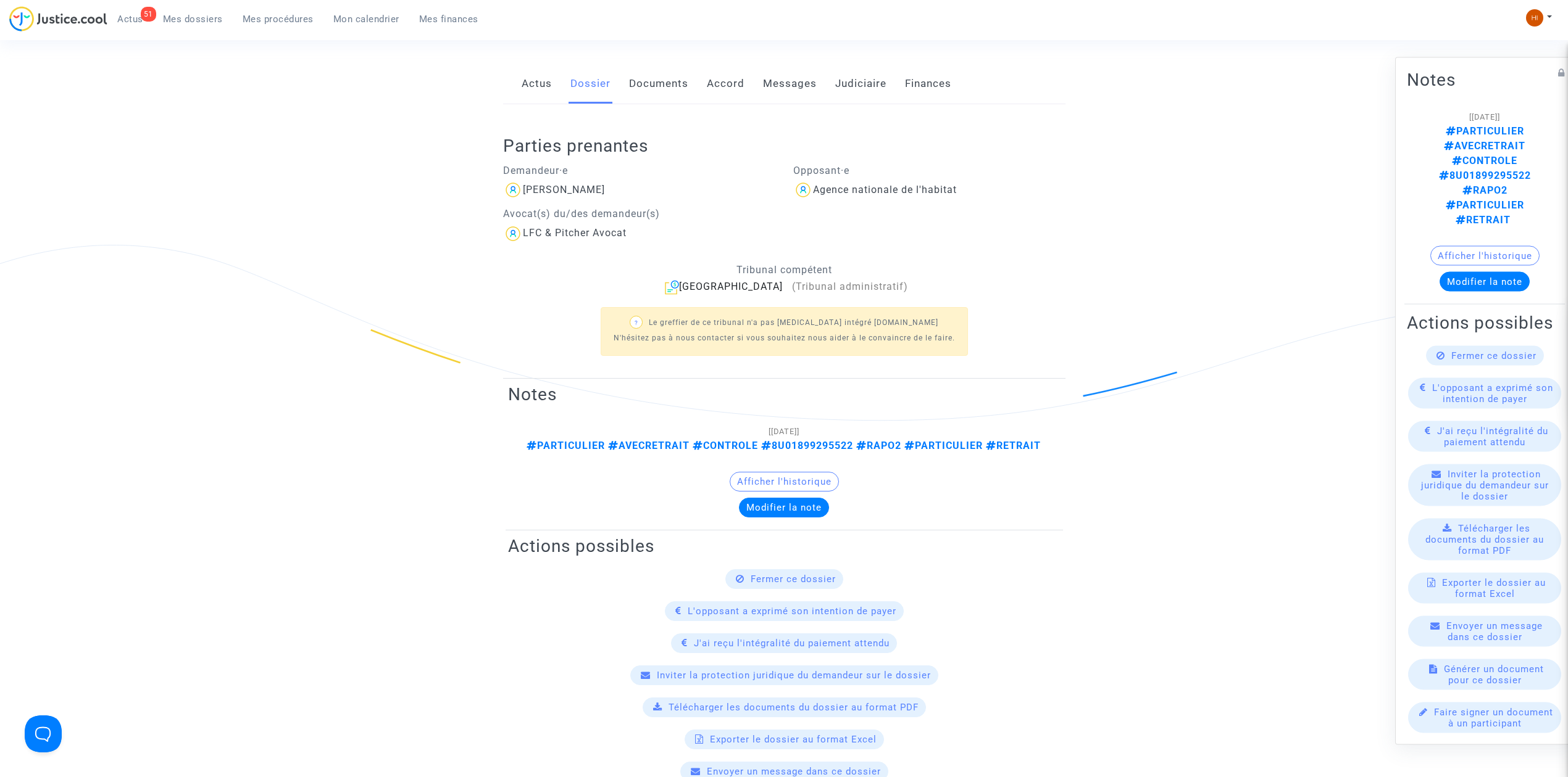
scroll to position [82, 0]
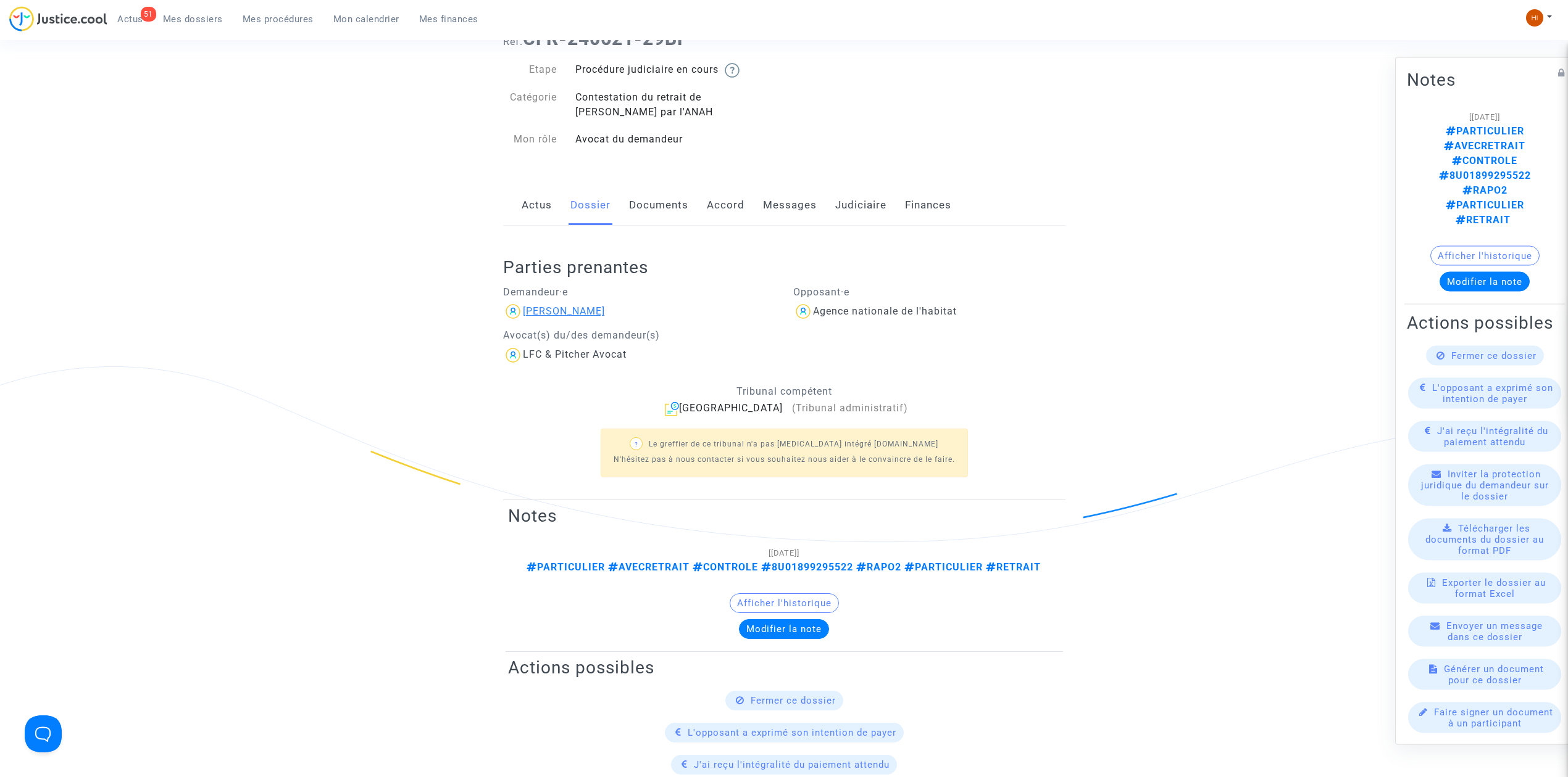
click at [549, 309] on div "Célia FERIES" at bounding box center [563, 310] width 82 height 12
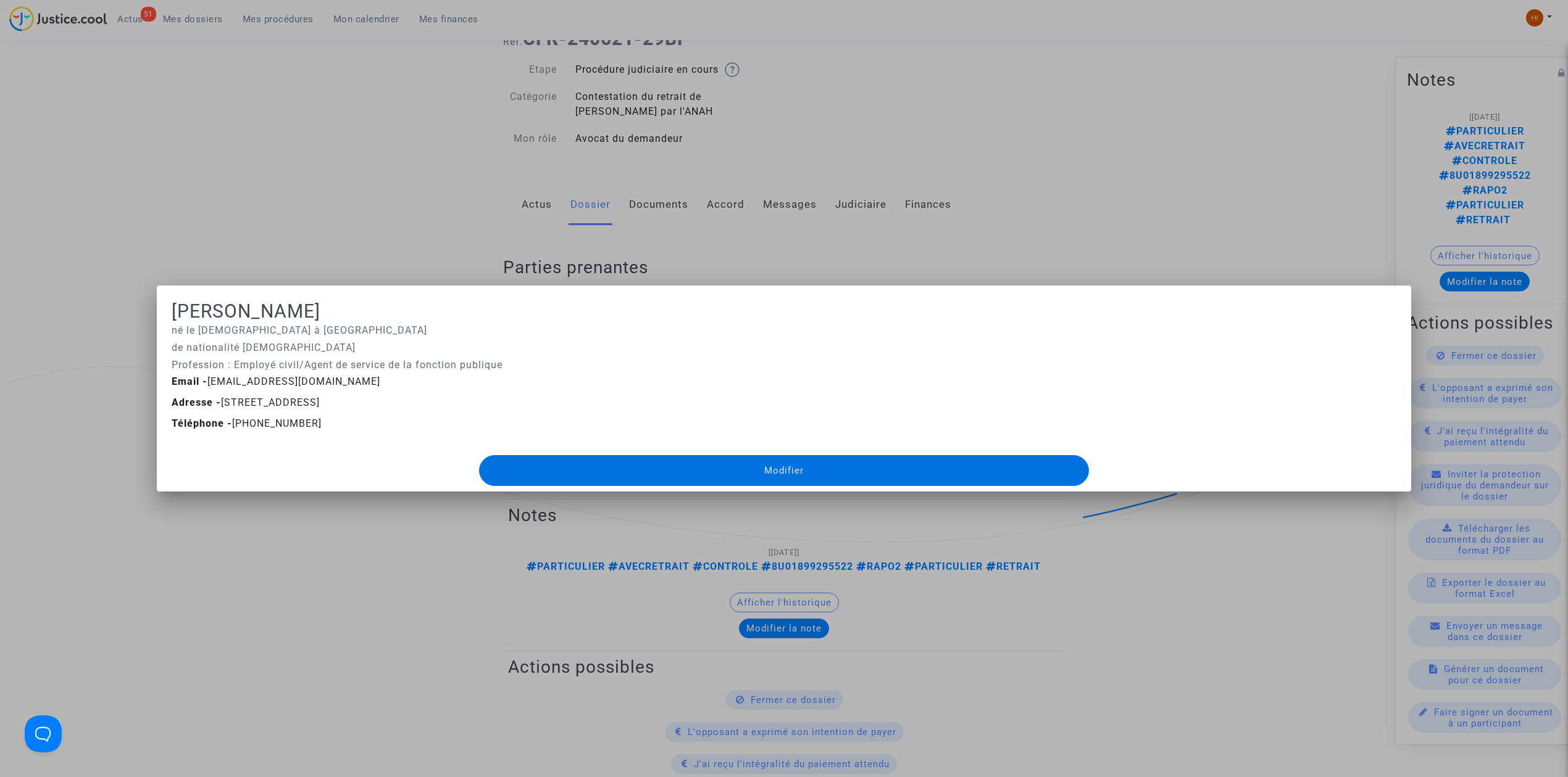
click at [121, 183] on div at bounding box center [784, 388] width 1568 height 777
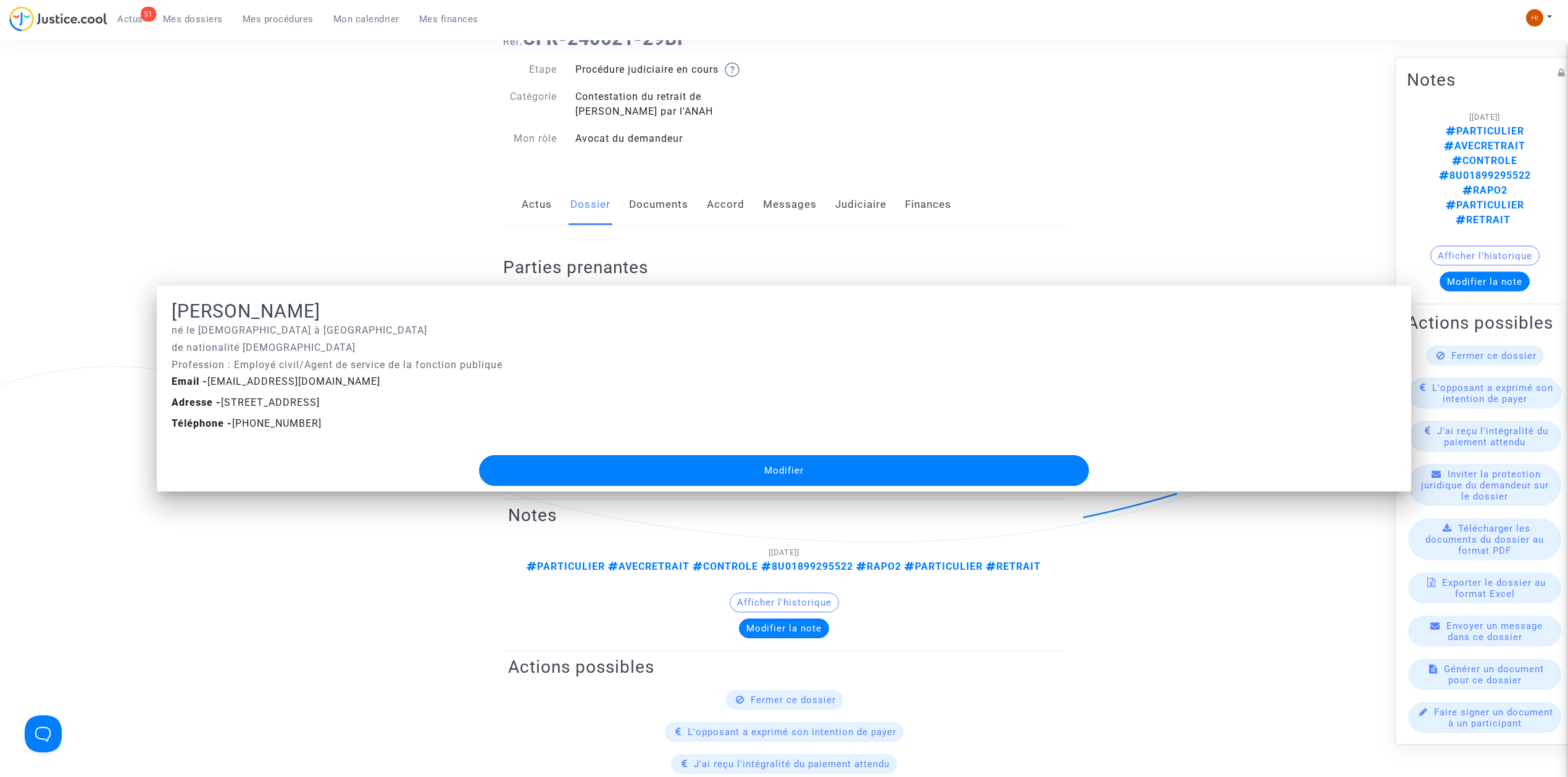
scroll to position [82, 0]
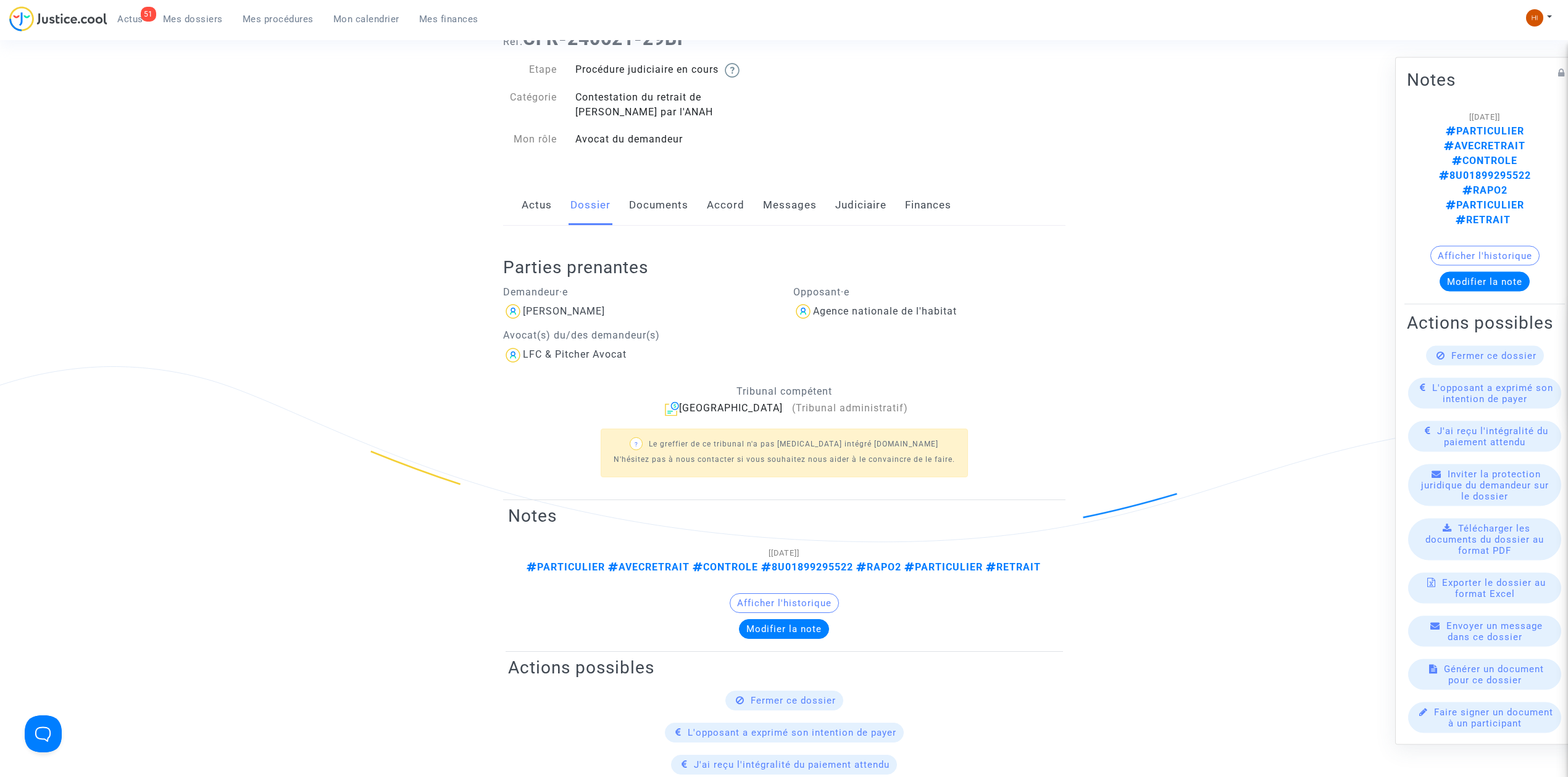
drag, startPoint x: 848, startPoint y: 202, endPoint x: 842, endPoint y: 205, distance: 6.7
click at [847, 202] on link "Judiciaire" at bounding box center [860, 205] width 51 height 41
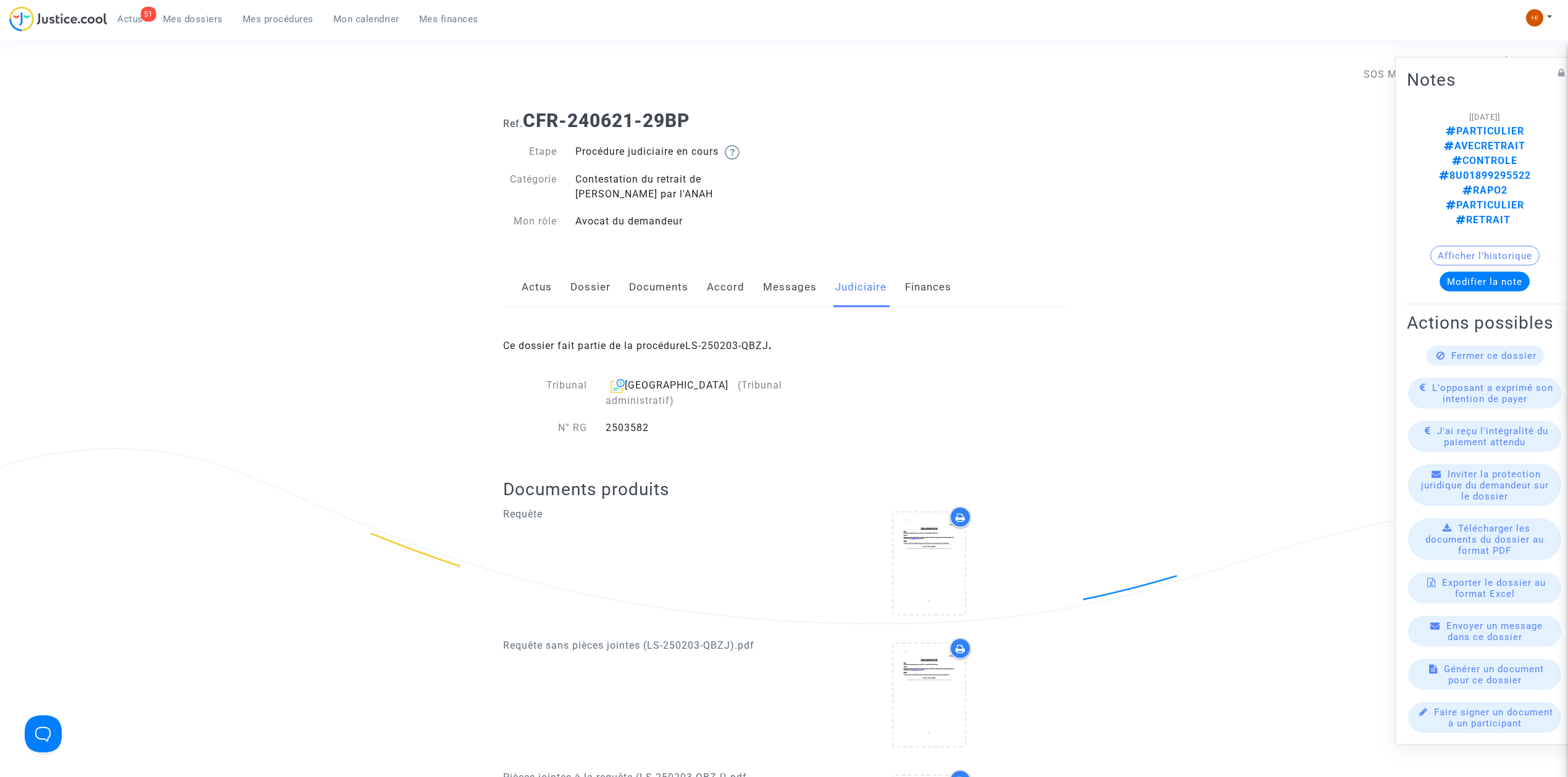
click at [591, 285] on link "Dossier" at bounding box center [590, 288] width 40 height 41
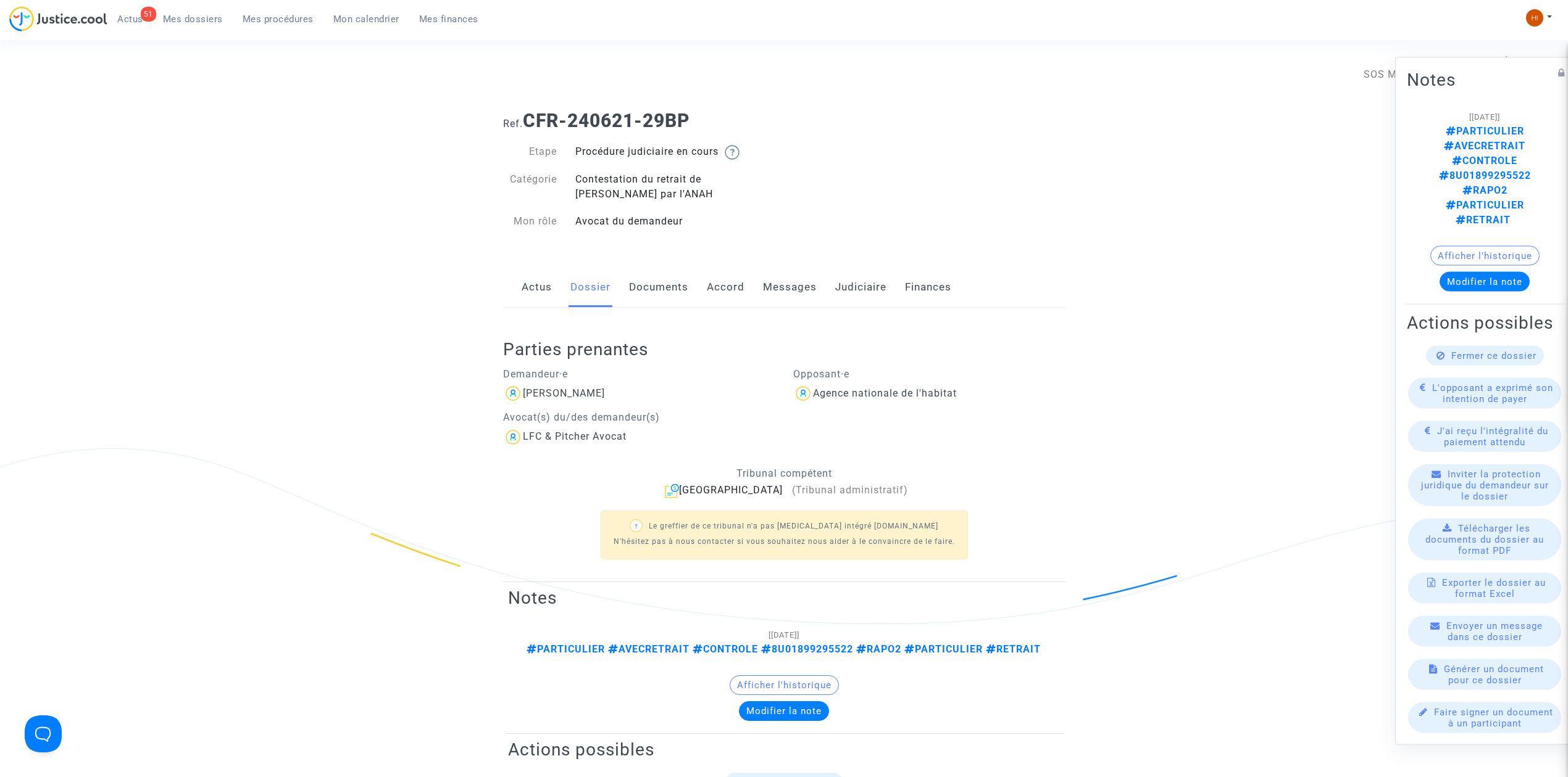
click at [540, 288] on link "Actus" at bounding box center [537, 288] width 31 height 41
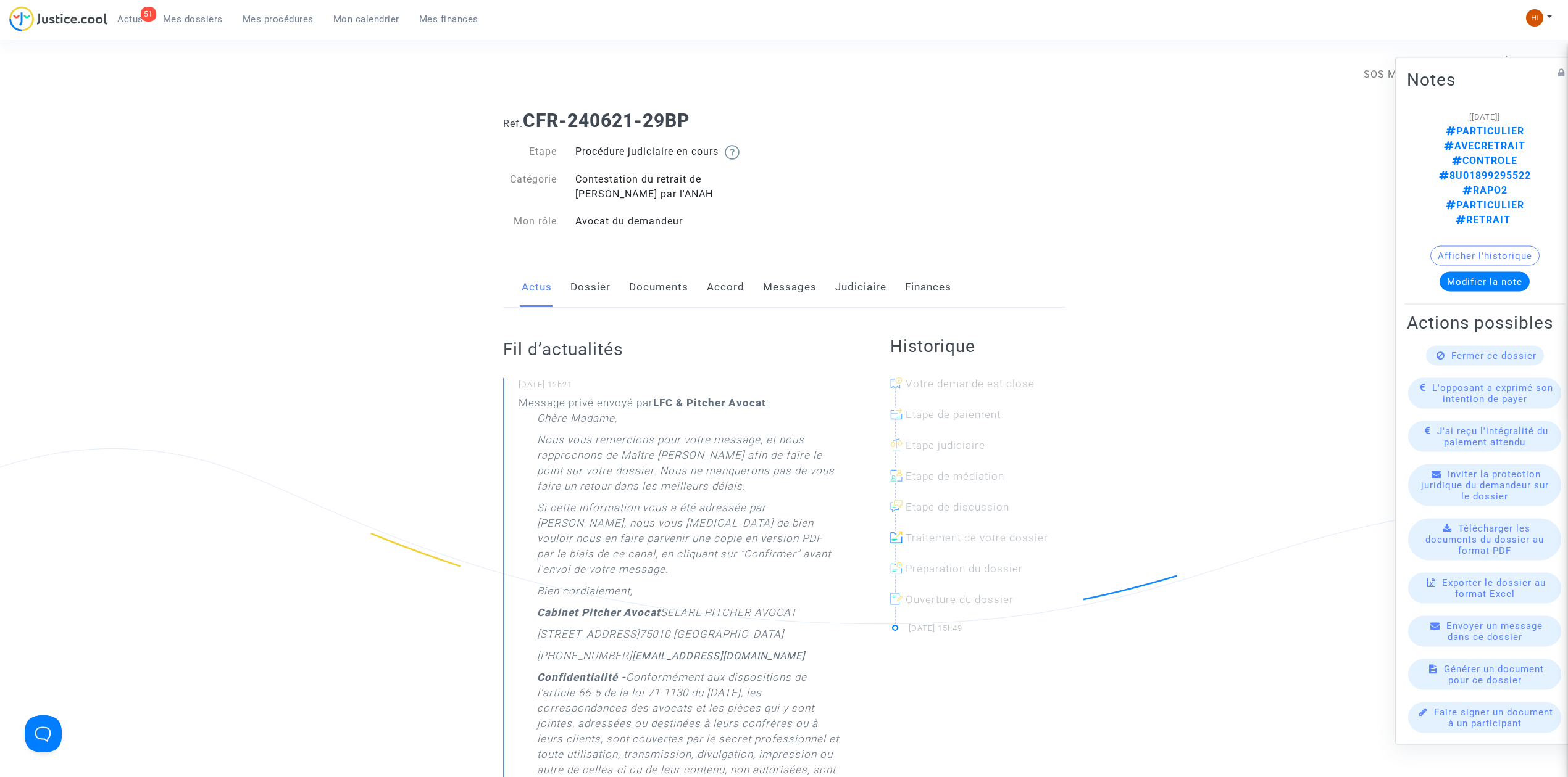
click at [573, 294] on link "Dossier" at bounding box center [590, 288] width 40 height 41
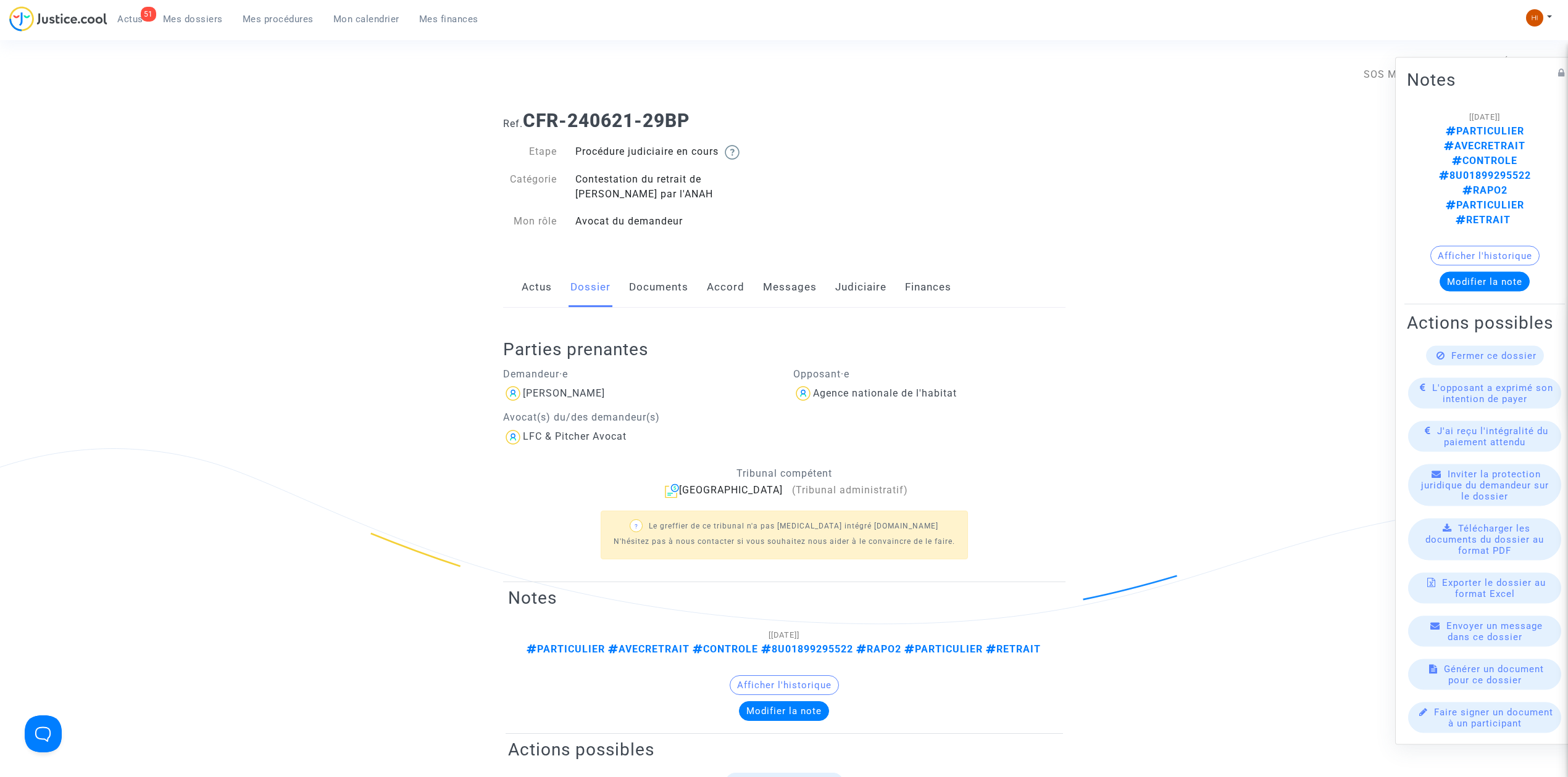
click at [672, 289] on link "Documents" at bounding box center [659, 288] width 60 height 41
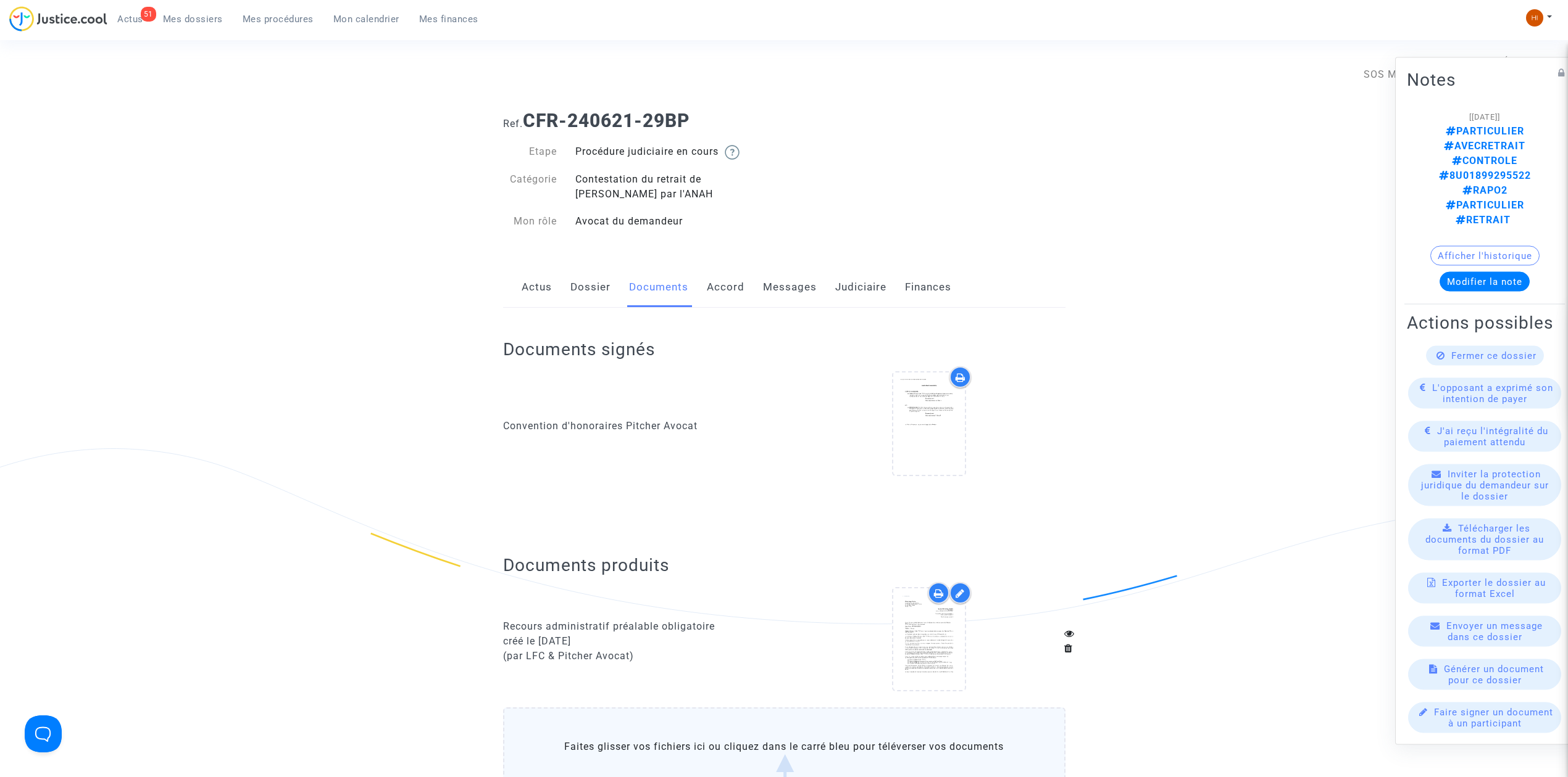
click at [601, 285] on link "Dossier" at bounding box center [590, 288] width 40 height 41
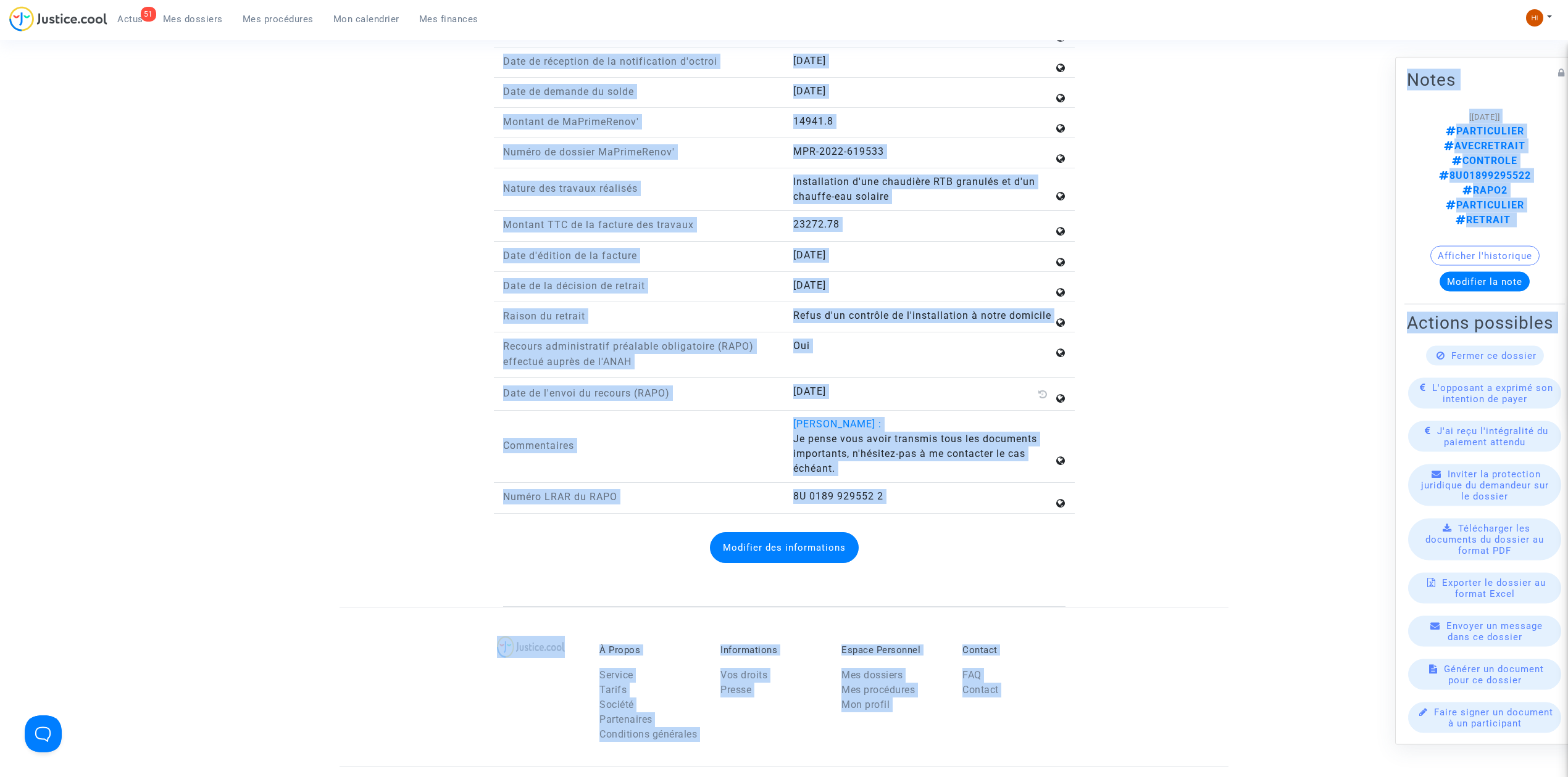
scroll to position [1815, 0]
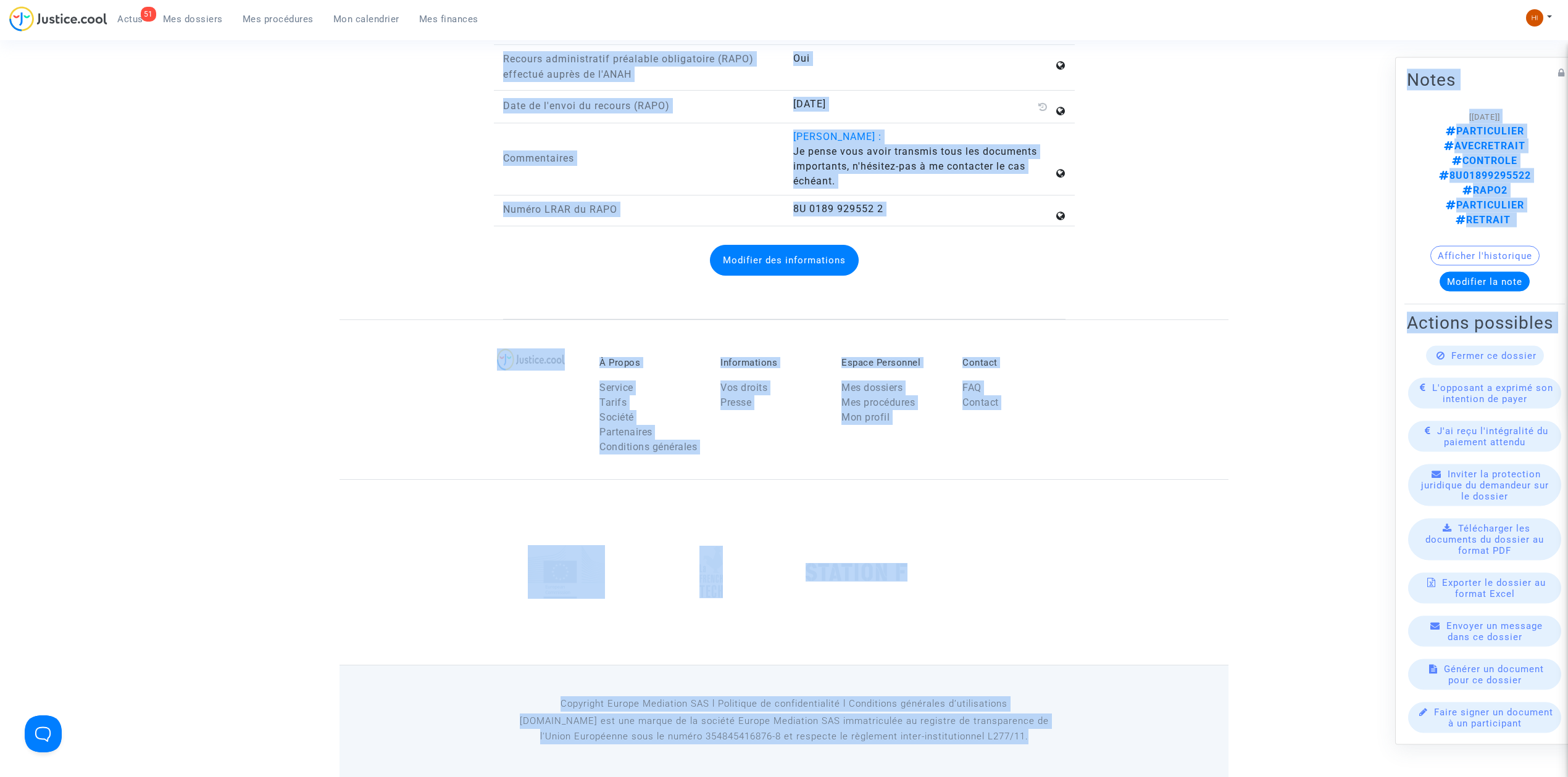
drag, startPoint x: 447, startPoint y: 63, endPoint x: 1137, endPoint y: 795, distance: 1005.9
click at [384, 415] on div "À Propos Service Tarifs Société Partenaires Conditions générales Informations V…" at bounding box center [784, 400] width 889 height 160
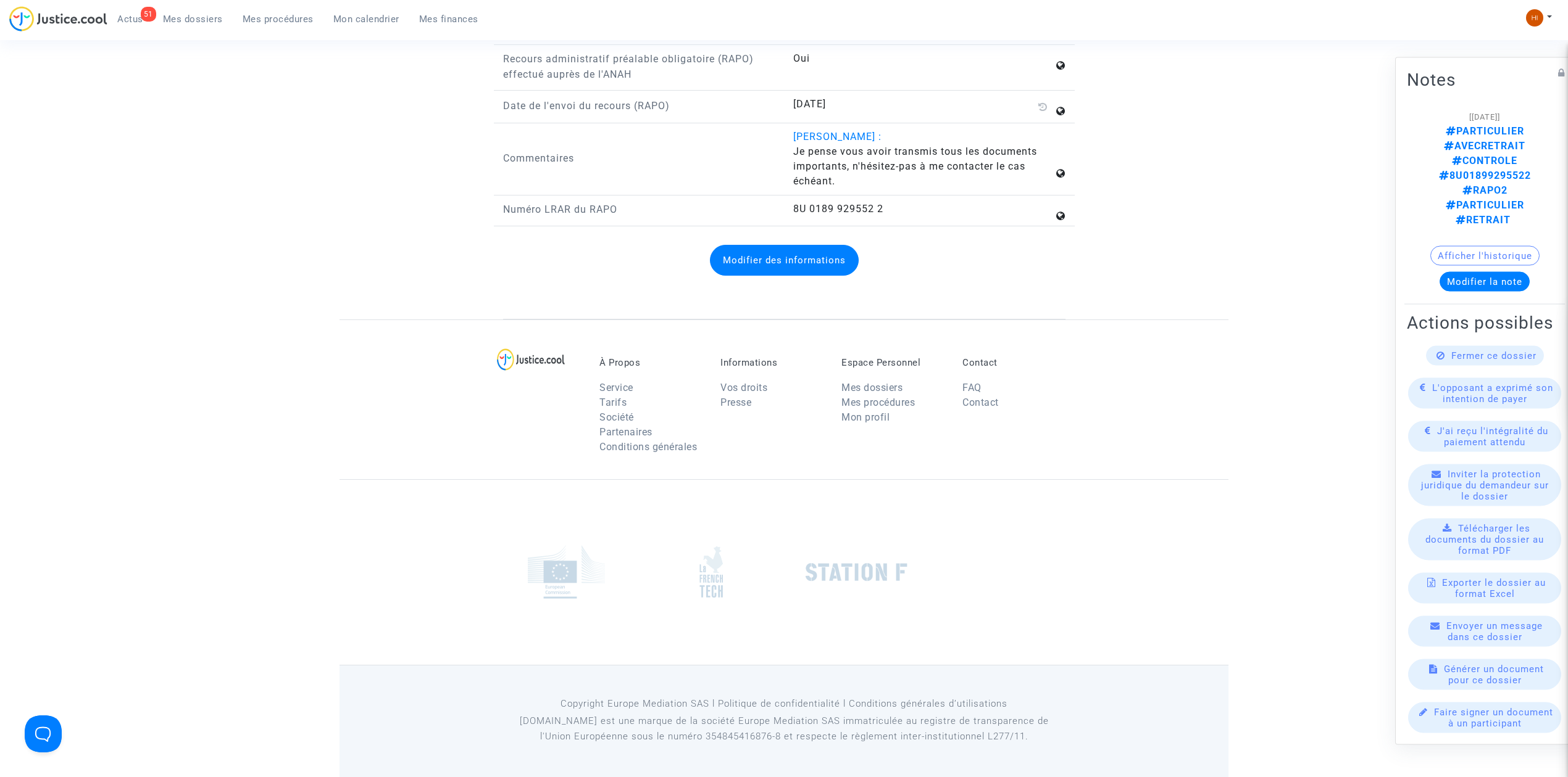
click at [1254, 346] on footerbar "À Propos Service Tarifs Société Partenaires Conditions générales Informations V…" at bounding box center [784, 549] width 1568 height 458
click at [1082, 528] on div at bounding box center [784, 572] width 889 height 186
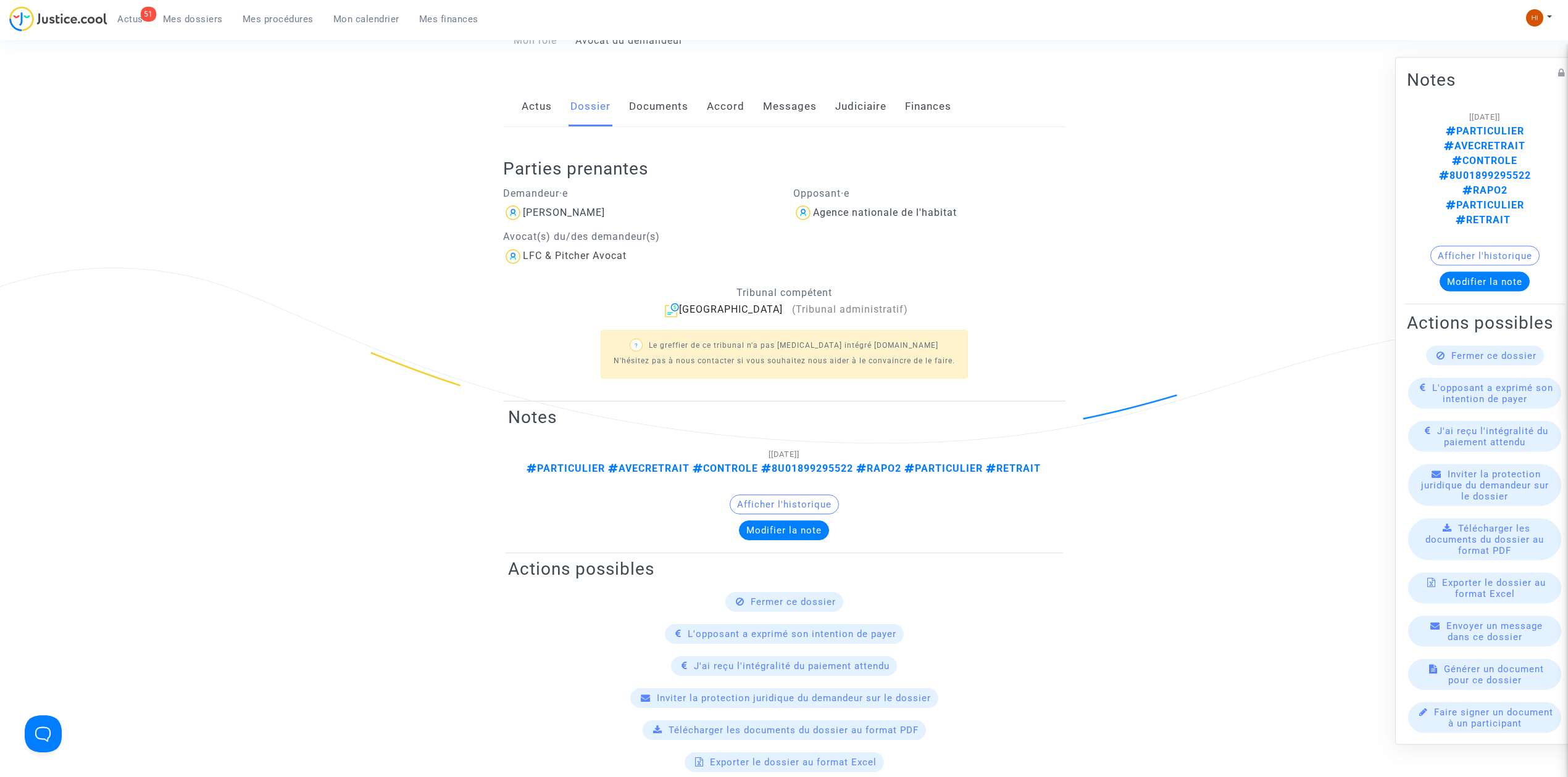
scroll to position [0, 0]
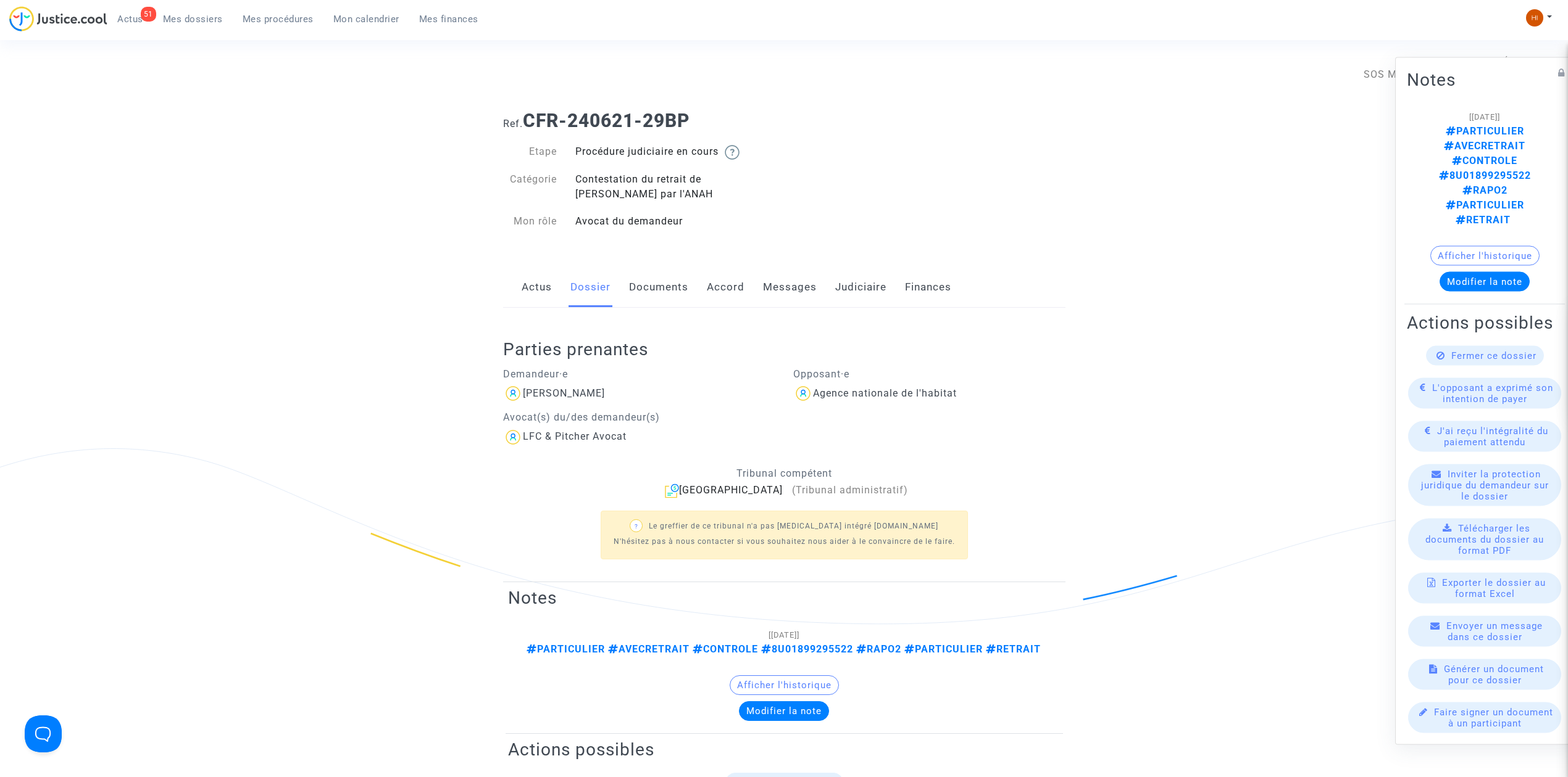
click at [544, 294] on link "Actus" at bounding box center [537, 288] width 31 height 41
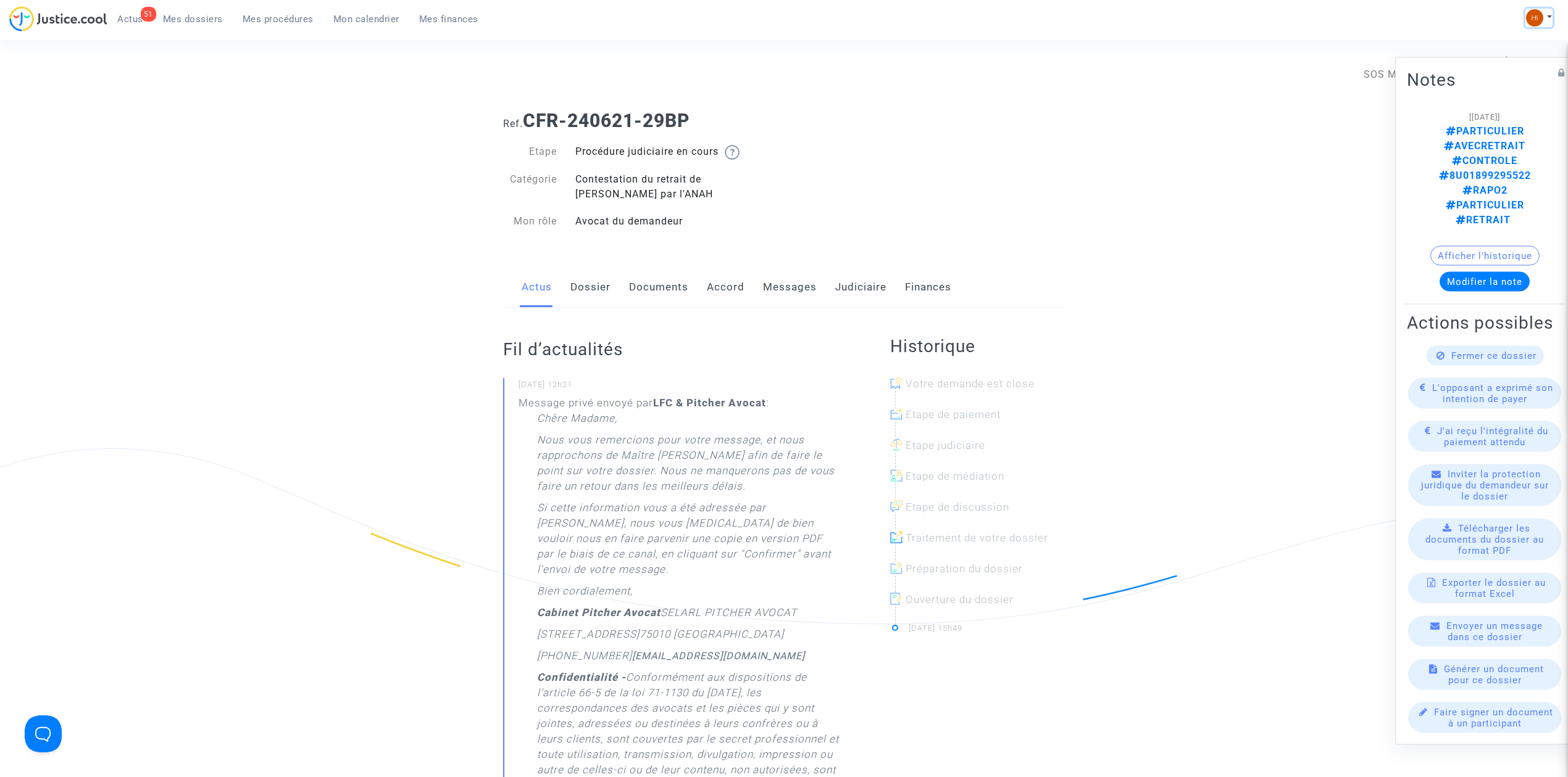
click at [1537, 16] on img at bounding box center [1534, 18] width 17 height 17
click at [1494, 67] on link "Changer de compte" at bounding box center [1489, 63] width 125 height 20
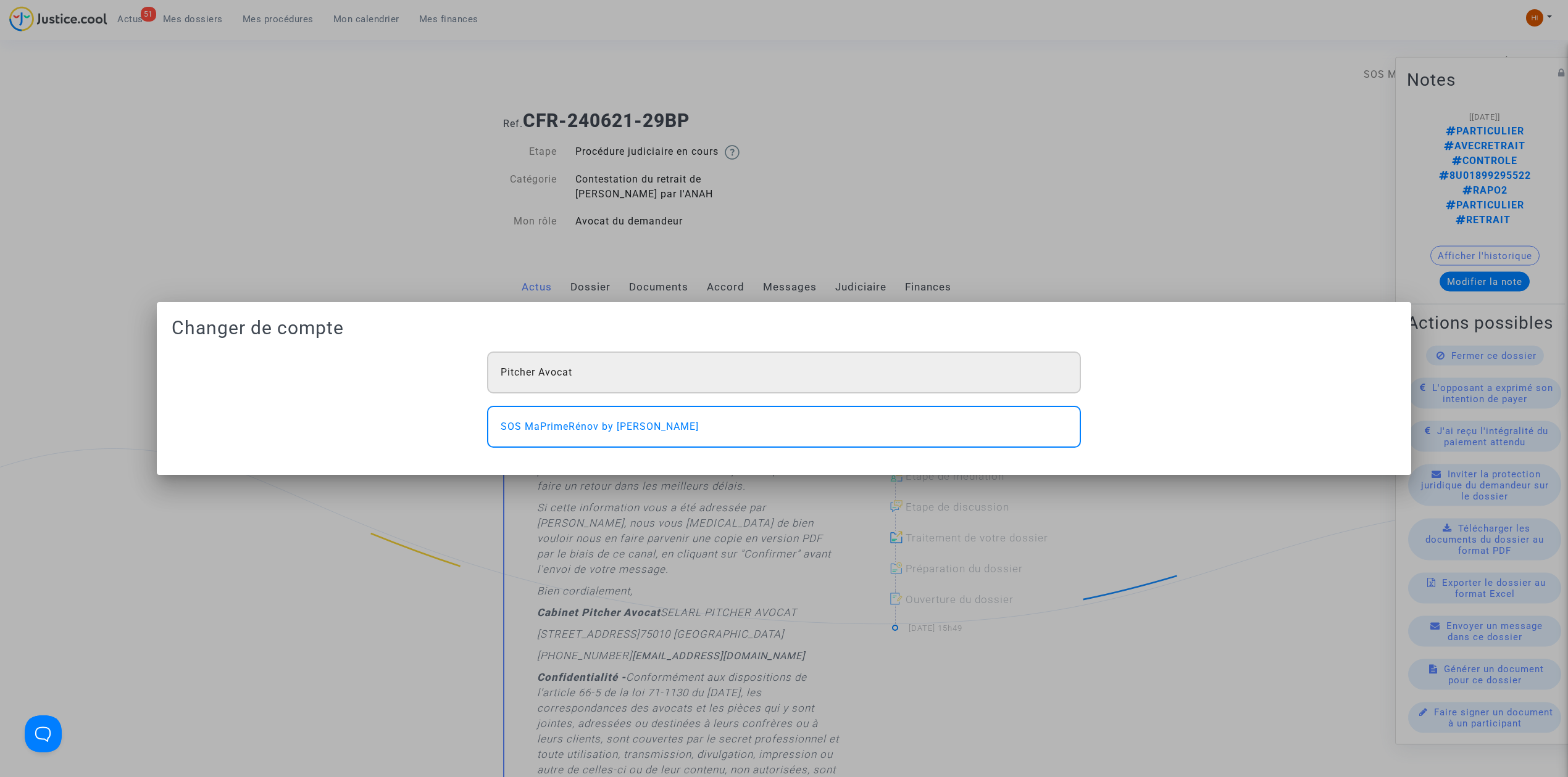
click at [499, 381] on div "Pitcher Avocat" at bounding box center [784, 372] width 594 height 42
